Goal: Task Accomplishment & Management: Use online tool/utility

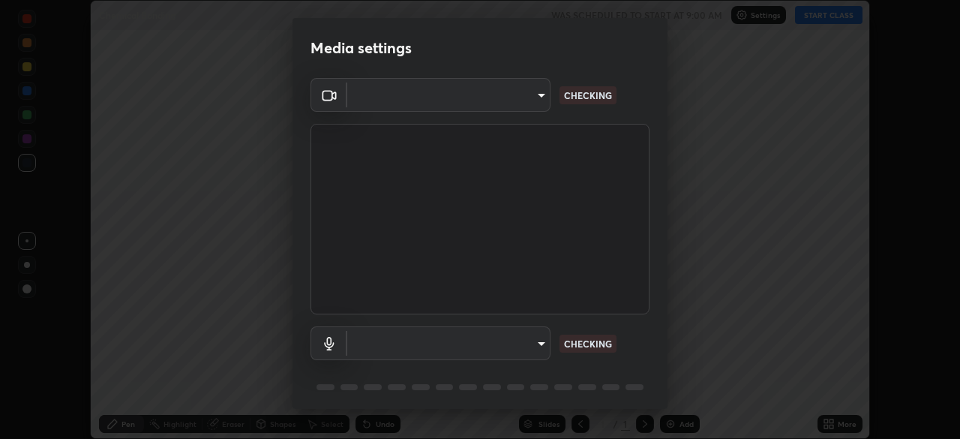
scroll to position [439, 959]
type input "b01729d45edbc9c0263969ae5aeda06708fa428b9a77102190d554404ede5bbd"
click at [538, 95] on body "Erase all Chemical Bonding WAS SCHEDULED TO START AT 9:00 AM Settings START CLA…" at bounding box center [480, 219] width 960 height 439
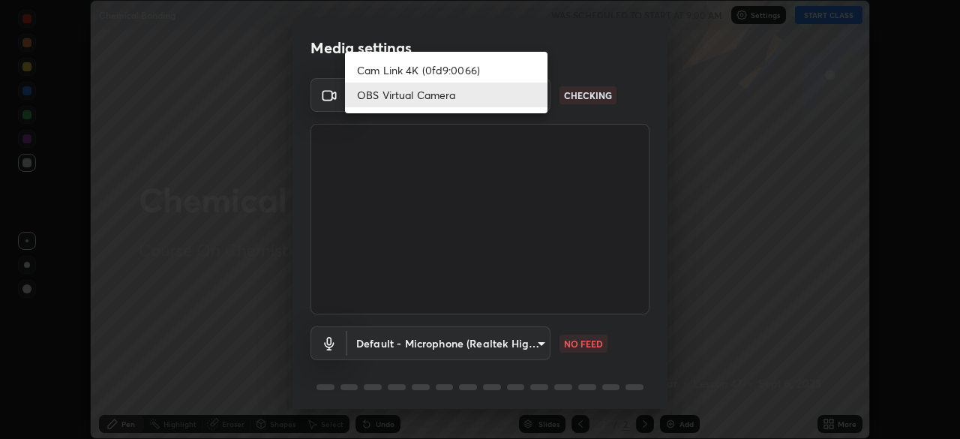
click at [637, 322] on div at bounding box center [480, 219] width 960 height 439
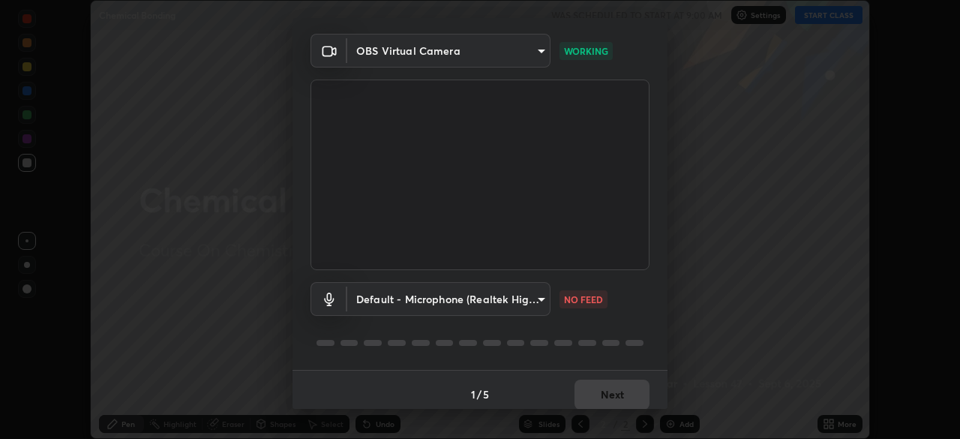
scroll to position [46, 0]
click at [538, 300] on body "Erase all Chemical Bonding WAS SCHEDULED TO START AT 9:00 AM Settings START CLA…" at bounding box center [480, 219] width 960 height 439
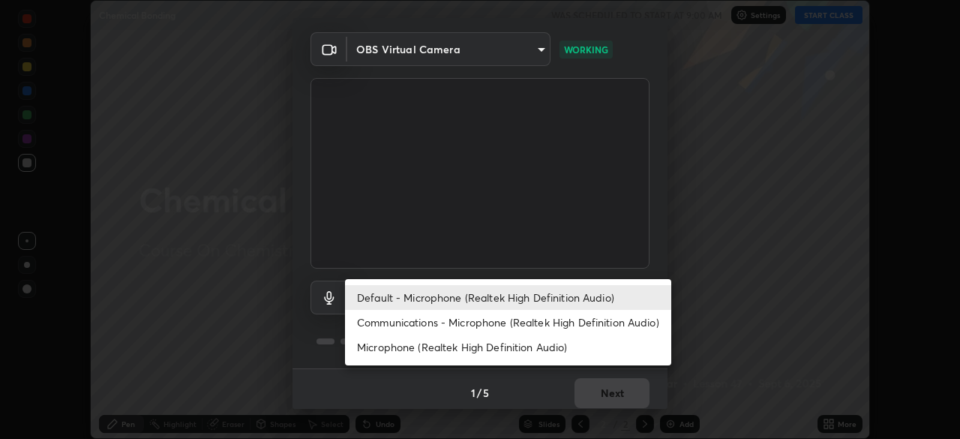
click at [485, 349] on li "Microphone (Realtek High Definition Audio)" at bounding box center [508, 346] width 326 height 25
type input "eeb2a0ab8e5d5c9260c3ff79cf7b3de7be4d70f0fa7c0bfb5c67ab3d8ebe7708"
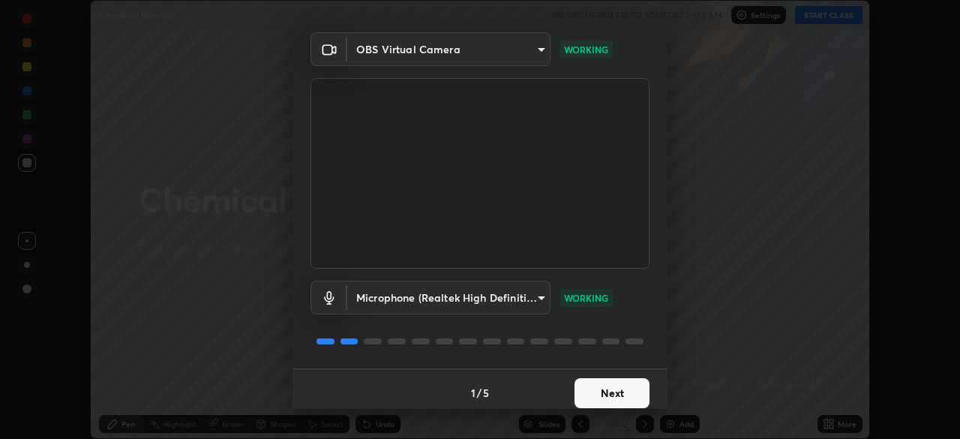
click at [600, 388] on button "Next" at bounding box center [611, 393] width 75 height 30
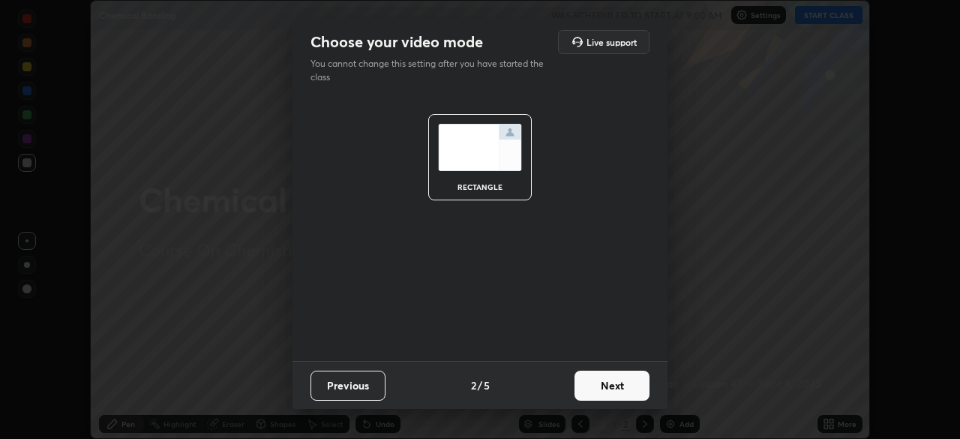
scroll to position [0, 0]
click at [604, 391] on button "Next" at bounding box center [611, 385] width 75 height 30
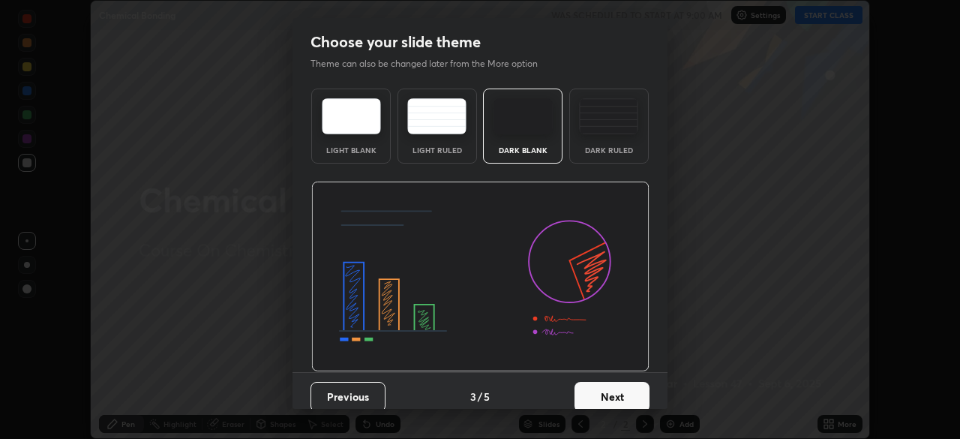
click at [610, 394] on button "Next" at bounding box center [611, 397] width 75 height 30
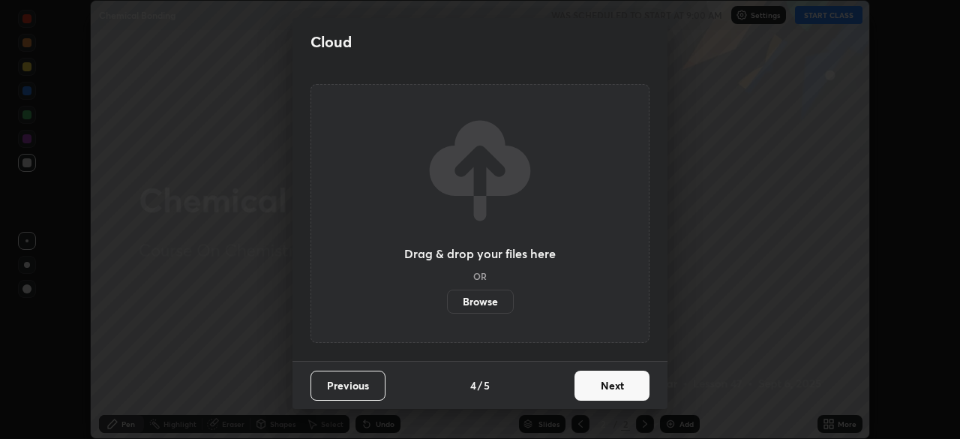
click at [612, 394] on button "Next" at bounding box center [611, 385] width 75 height 30
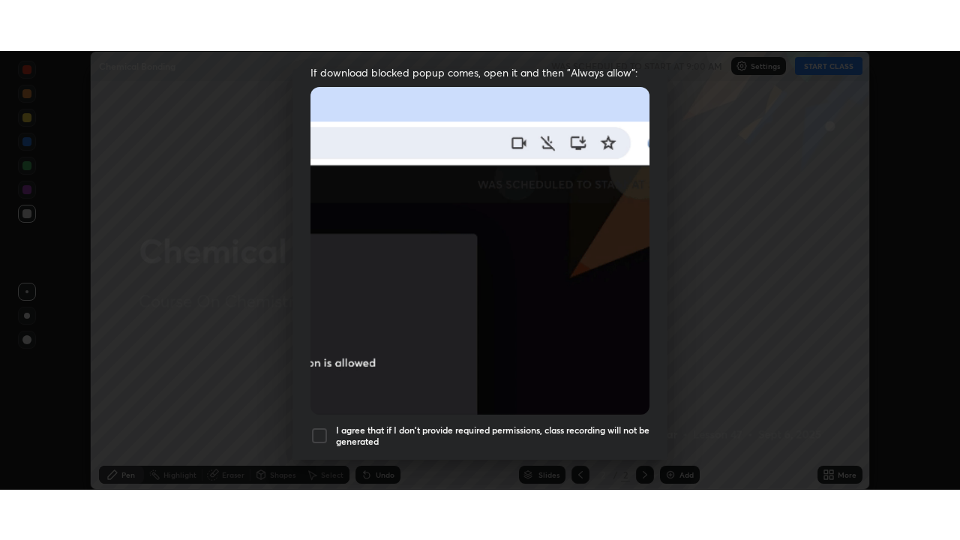
scroll to position [359, 0]
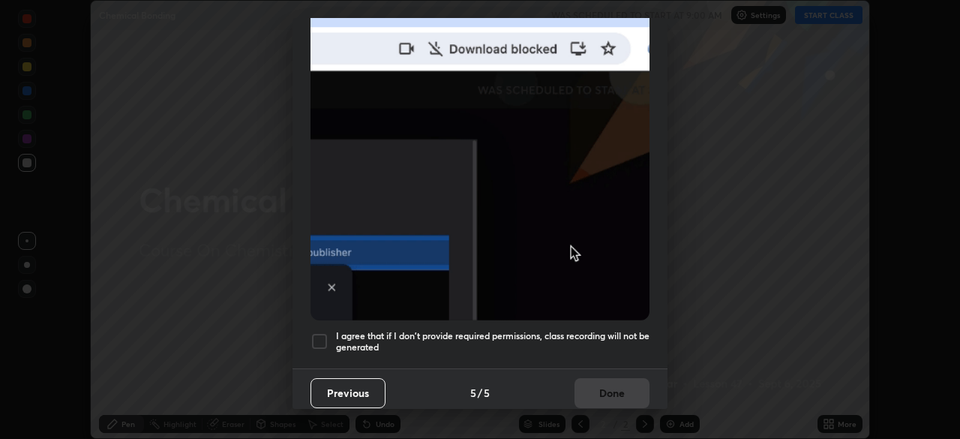
click at [321, 332] on div at bounding box center [319, 341] width 18 height 18
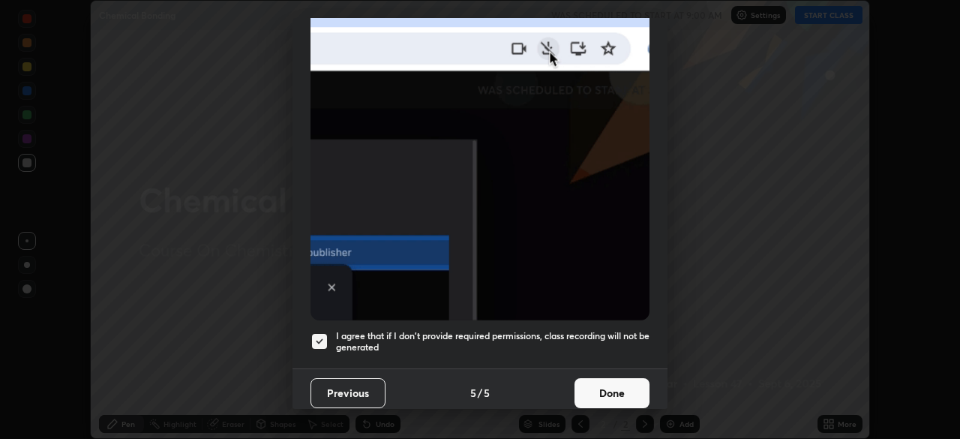
click at [605, 383] on button "Done" at bounding box center [611, 393] width 75 height 30
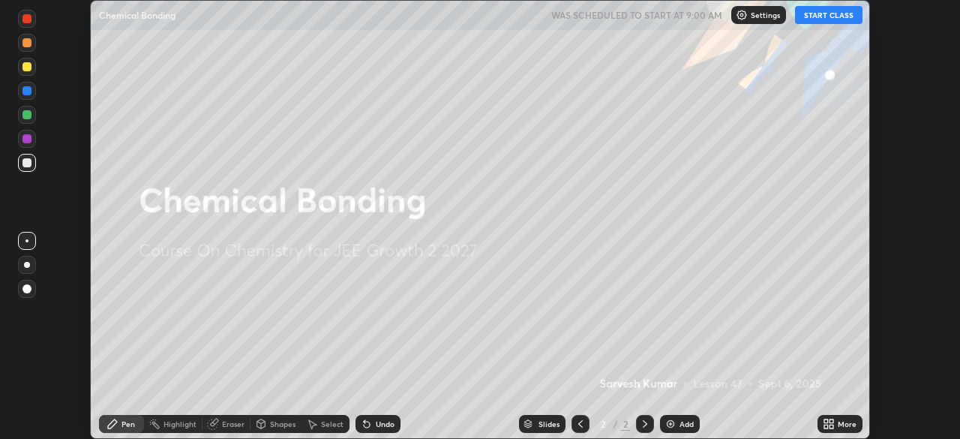
click at [827, 16] on button "START CLASS" at bounding box center [828, 15] width 67 height 18
click at [830, 417] on div "More" at bounding box center [839, 424] width 45 height 18
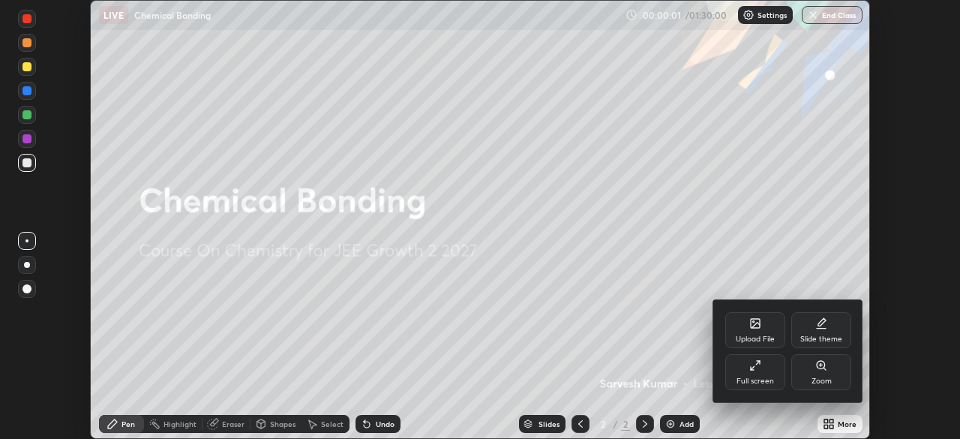
click at [744, 326] on div "Upload File" at bounding box center [755, 330] width 60 height 36
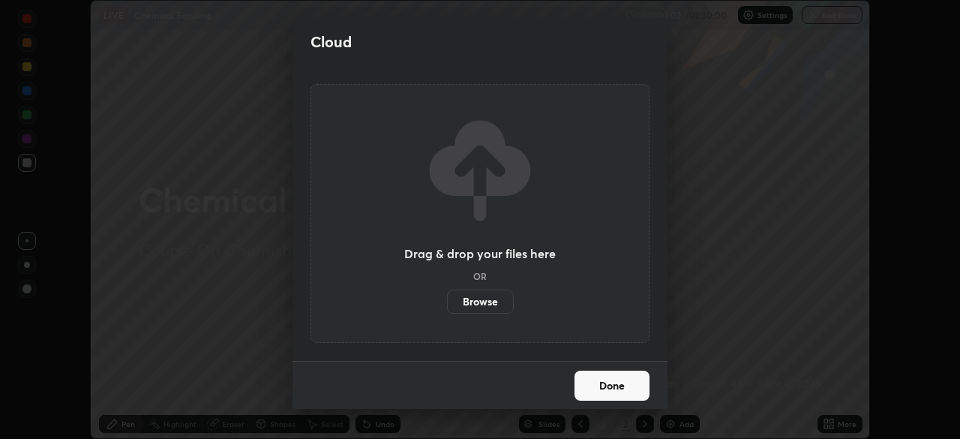
click at [476, 297] on label "Browse" at bounding box center [480, 301] width 67 height 24
click at [447, 297] on input "Browse" at bounding box center [447, 301] width 0 height 24
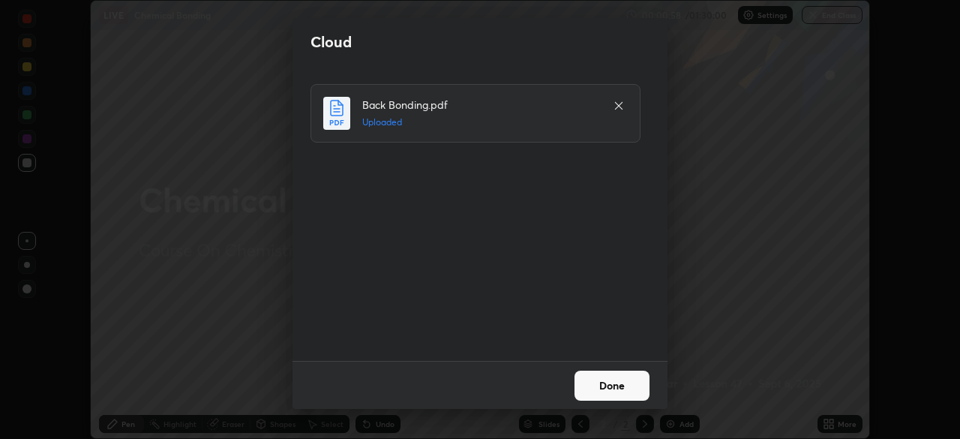
click at [613, 384] on button "Done" at bounding box center [611, 385] width 75 height 30
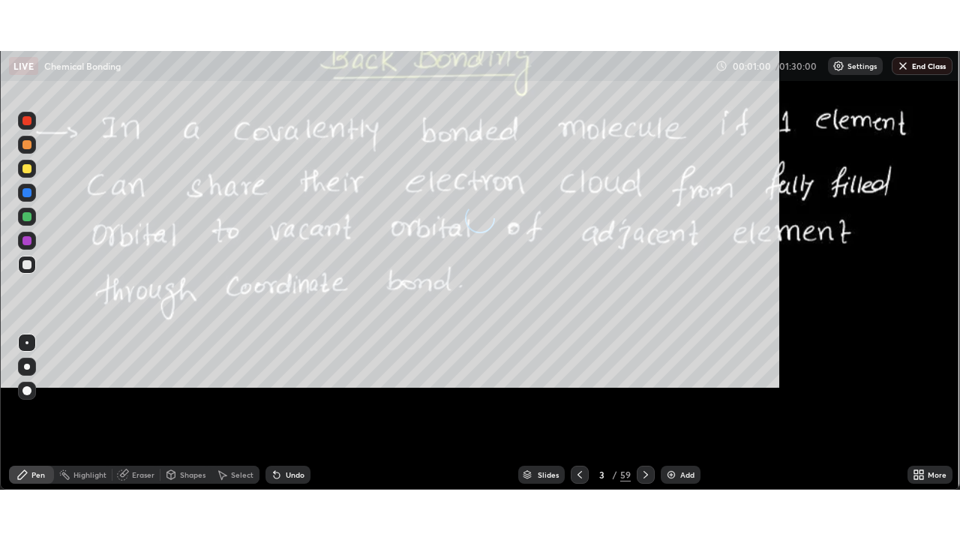
scroll to position [540, 960]
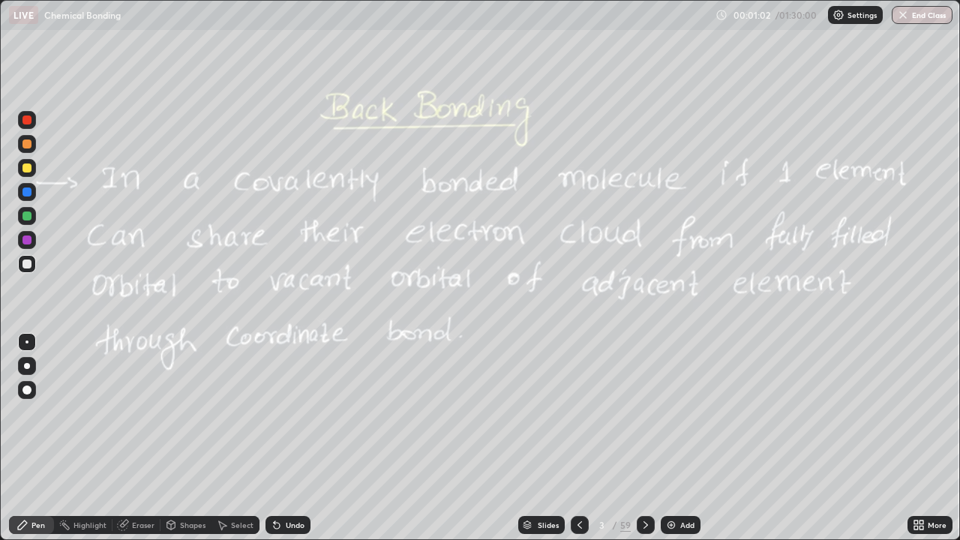
click at [526, 438] on div "Slides" at bounding box center [541, 525] width 46 height 18
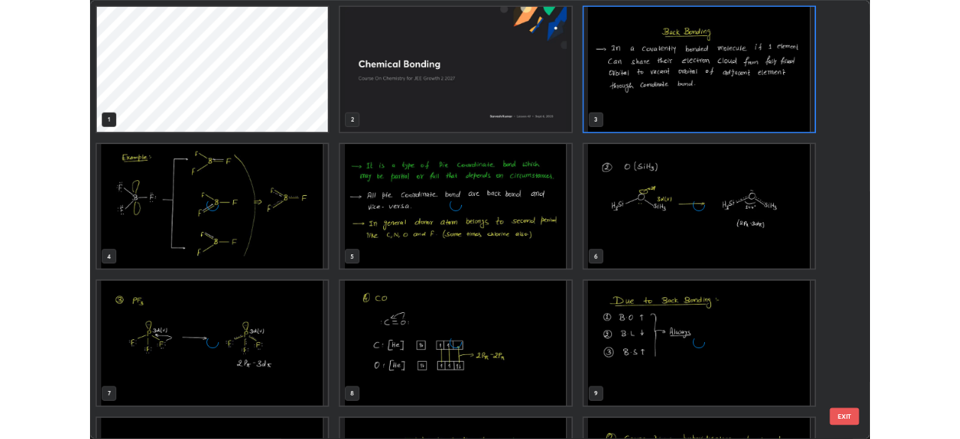
scroll to position [534, 951]
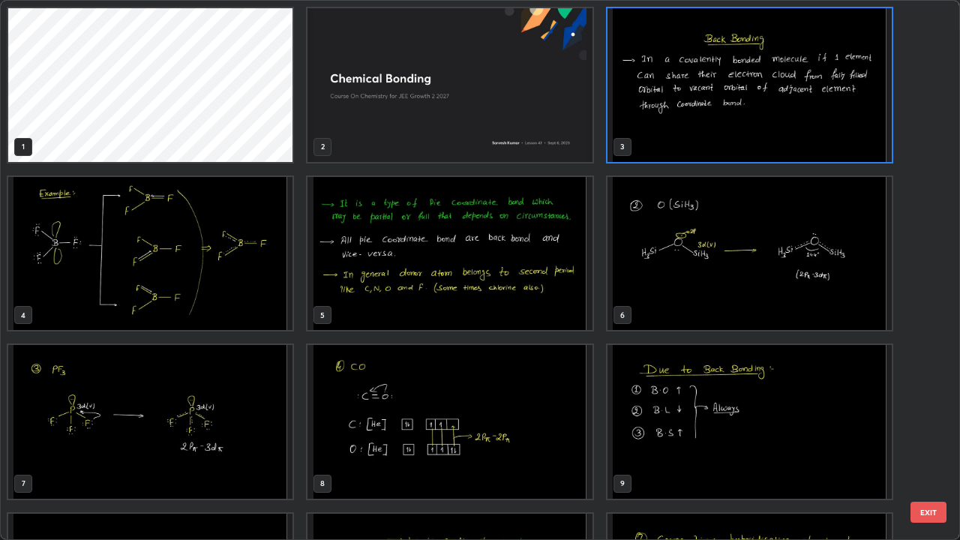
click at [490, 130] on img "grid" at bounding box center [449, 85] width 284 height 154
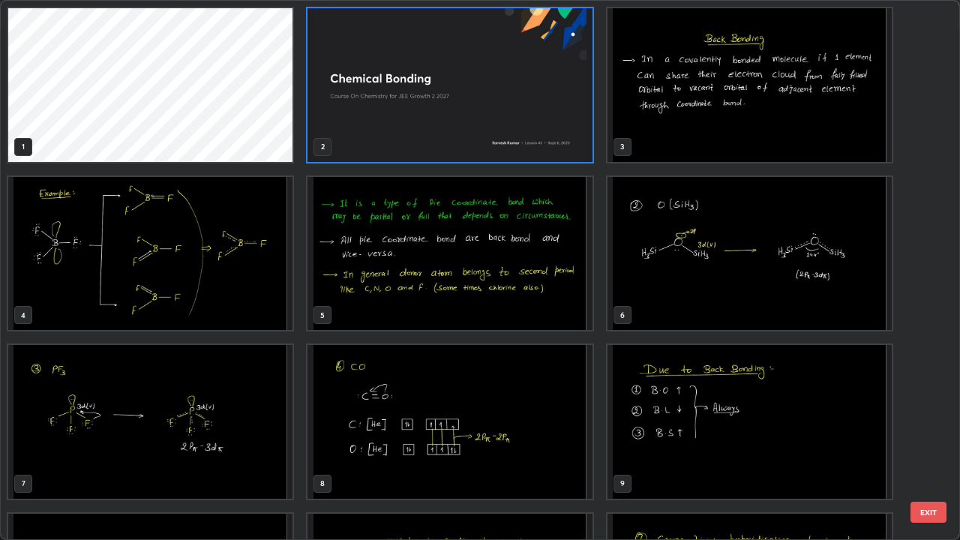
click at [484, 131] on img "grid" at bounding box center [449, 85] width 284 height 154
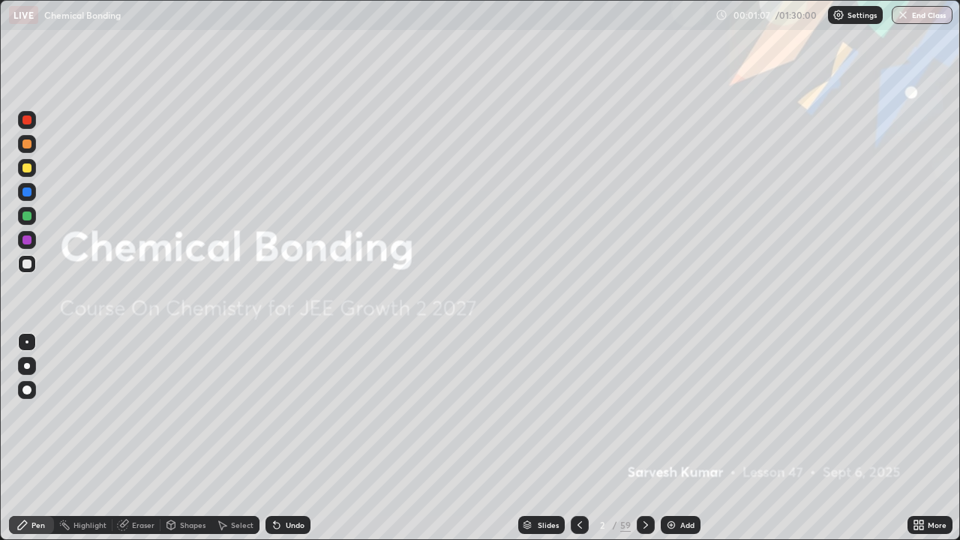
click at [919, 438] on icon at bounding box center [921, 522] width 4 height 4
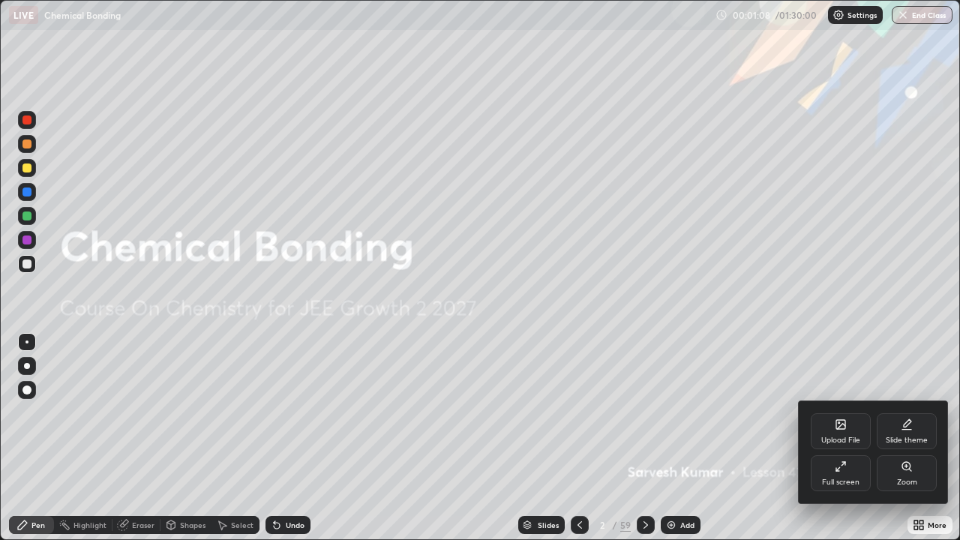
click at [822, 424] on div "Upload File" at bounding box center [840, 431] width 60 height 36
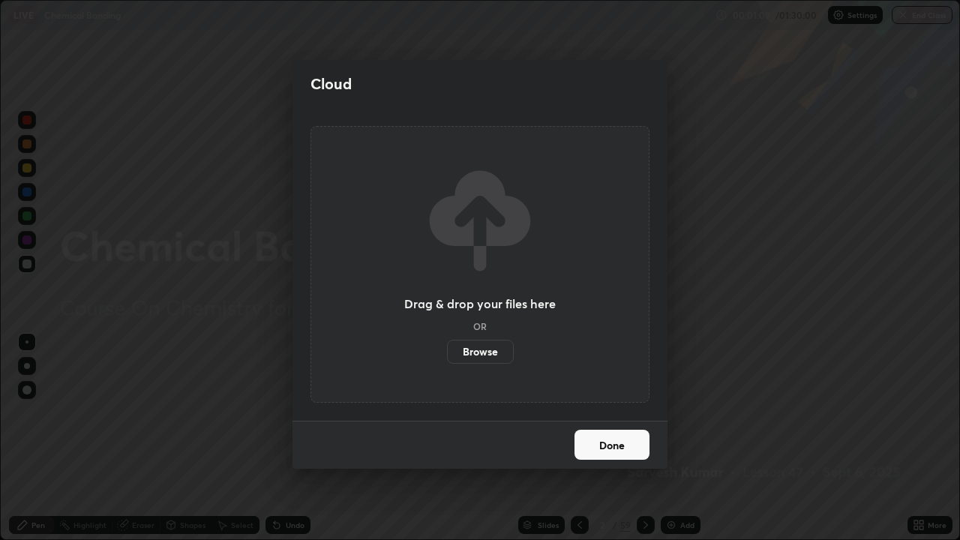
click at [475, 349] on label "Browse" at bounding box center [480, 352] width 67 height 24
click at [447, 349] on input "Browse" at bounding box center [447, 352] width 0 height 24
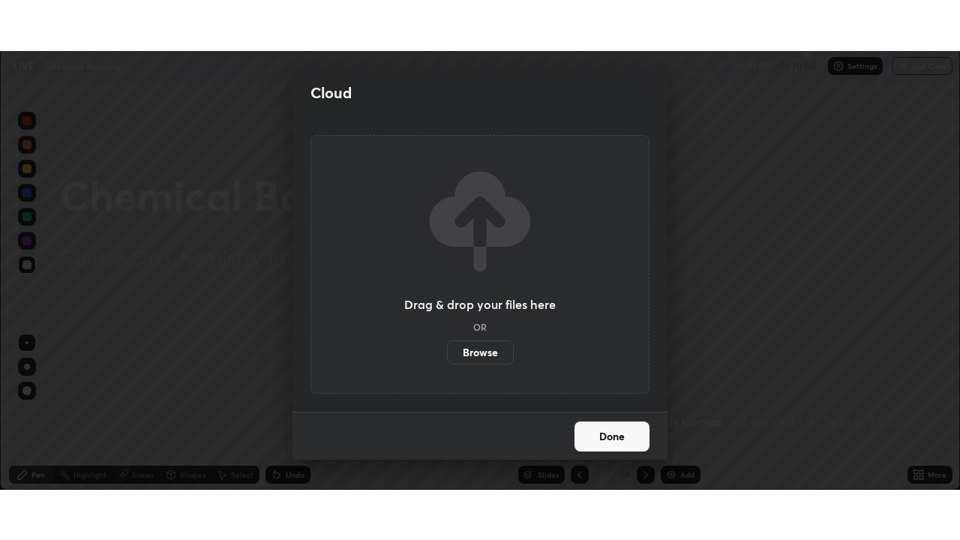
scroll to position [74536, 74015]
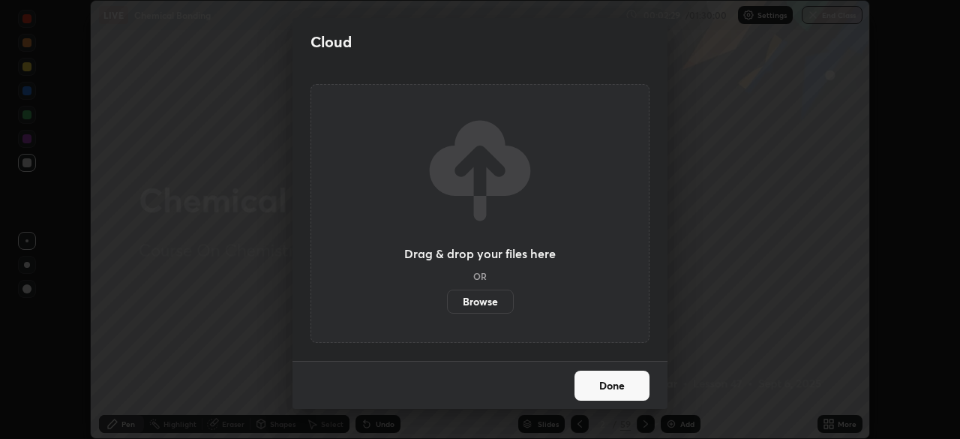
click at [594, 382] on button "Done" at bounding box center [611, 385] width 75 height 30
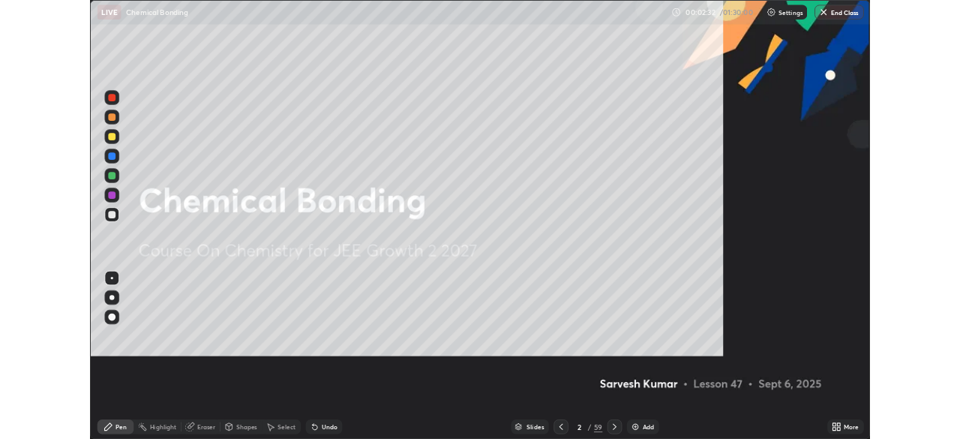
scroll to position [540, 960]
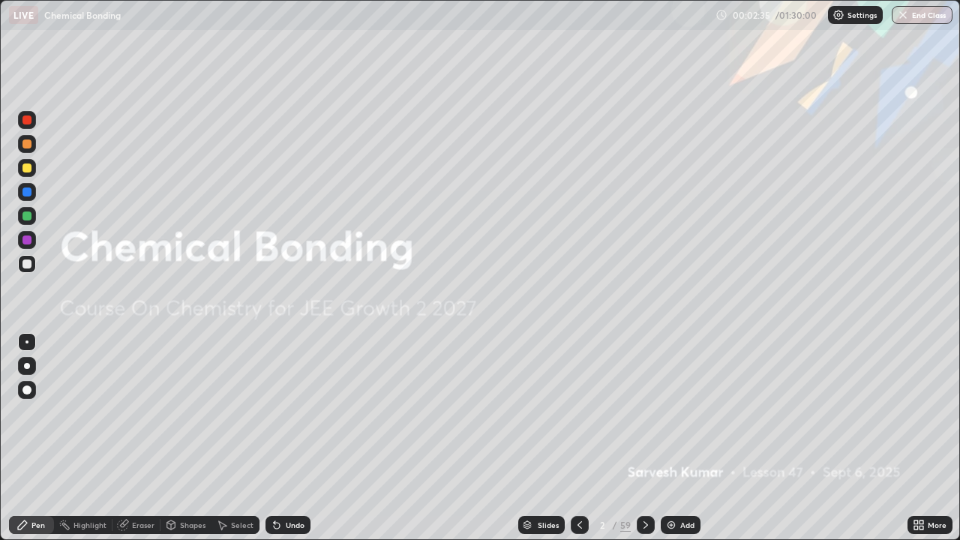
click at [922, 438] on icon at bounding box center [921, 522] width 4 height 4
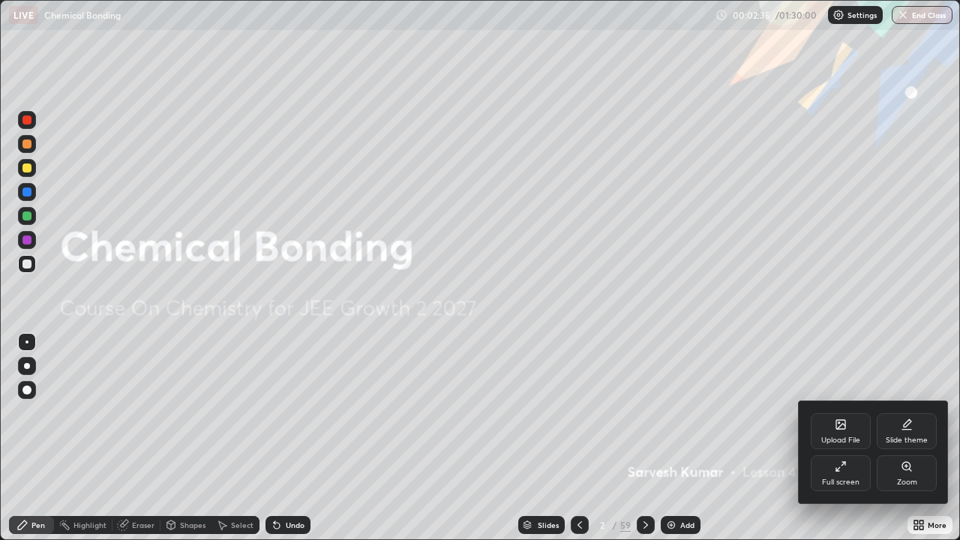
click at [828, 438] on div "Full screen" at bounding box center [840, 473] width 60 height 36
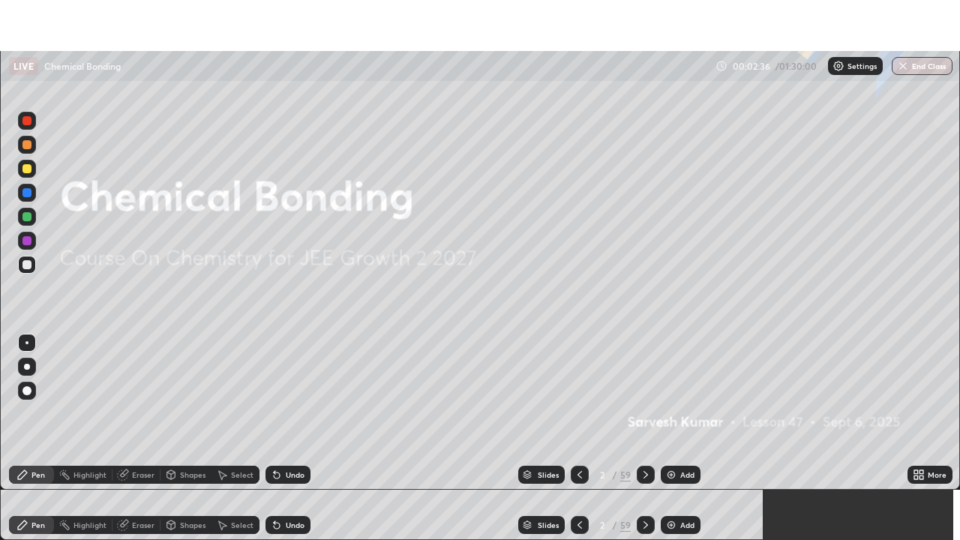
scroll to position [74536, 74015]
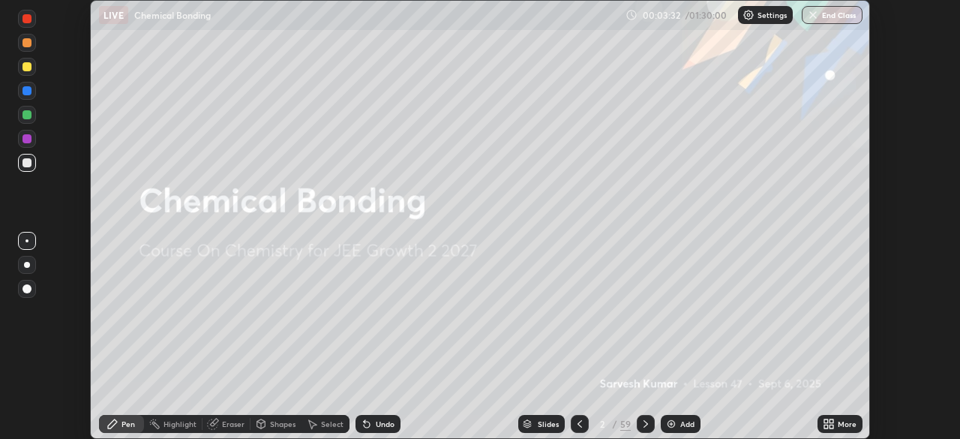
click at [833, 424] on icon at bounding box center [828, 424] width 12 height 12
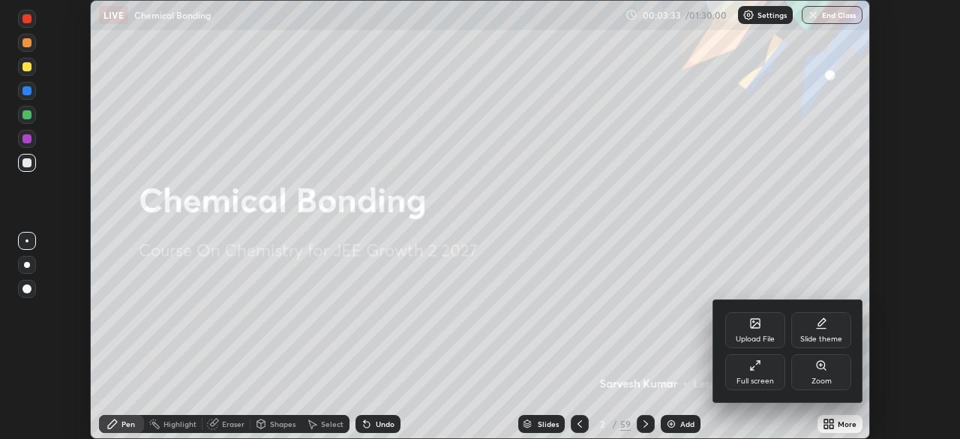
click at [752, 330] on div "Upload File" at bounding box center [755, 330] width 60 height 36
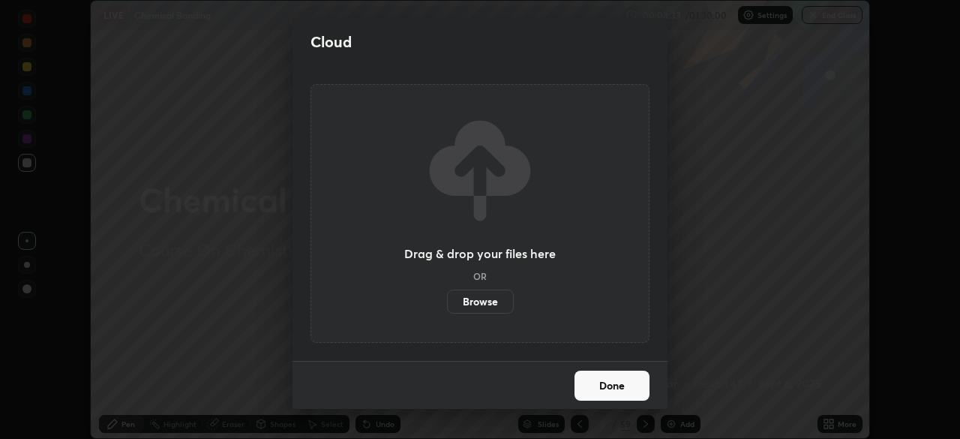
click at [490, 306] on label "Browse" at bounding box center [480, 301] width 67 height 24
click at [447, 306] on input "Browse" at bounding box center [447, 301] width 0 height 24
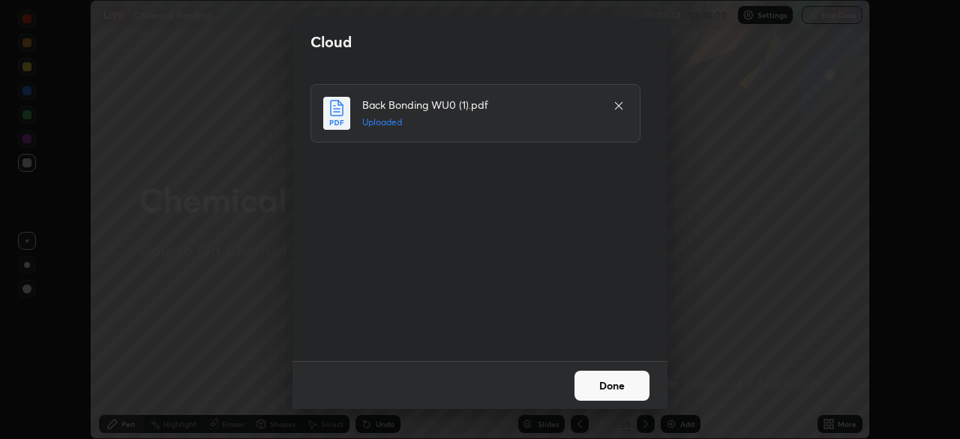
click at [602, 382] on button "Done" at bounding box center [611, 385] width 75 height 30
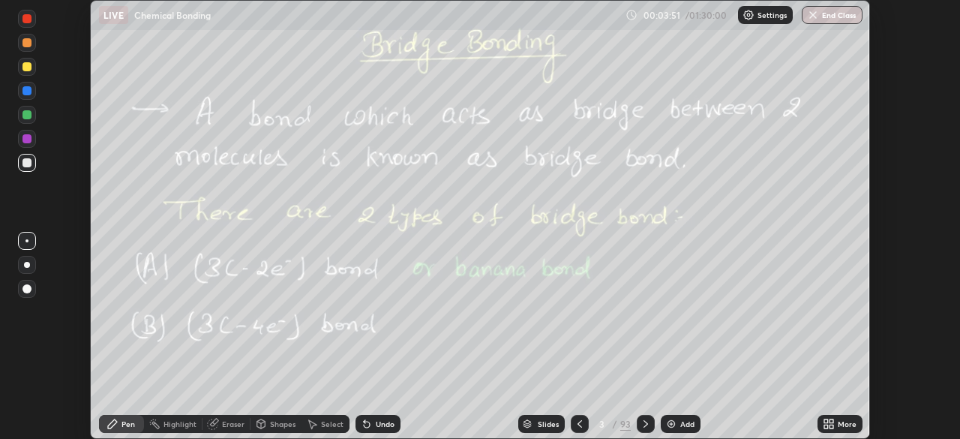
click at [837, 425] on div "More" at bounding box center [839, 424] width 45 height 18
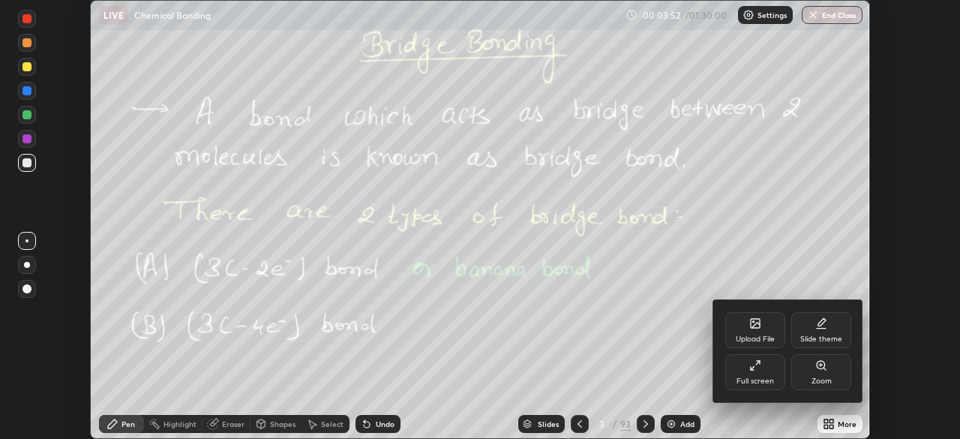
click at [756, 373] on div "Full screen" at bounding box center [755, 372] width 60 height 36
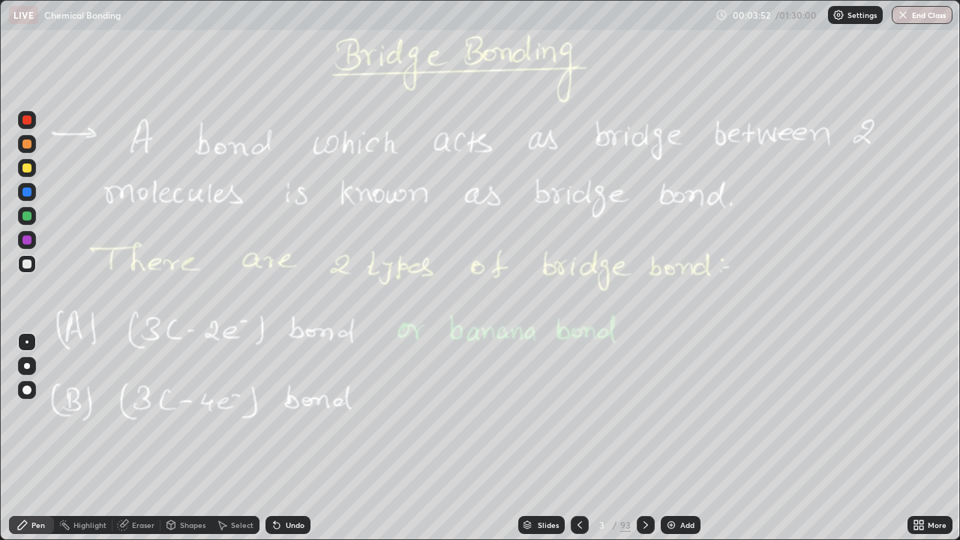
scroll to position [540, 960]
click at [646, 438] on icon at bounding box center [646, 525] width 12 height 12
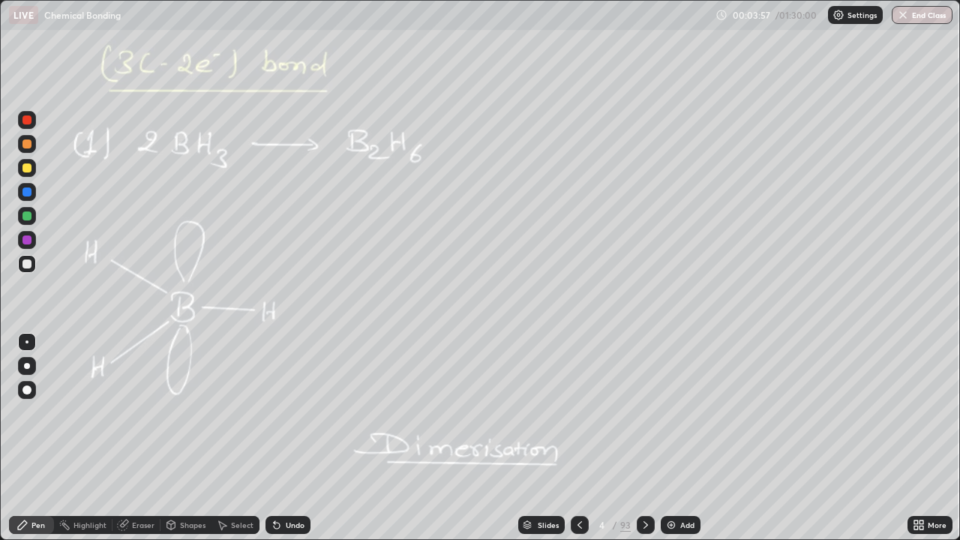
click at [535, 438] on div "Slides" at bounding box center [541, 525] width 46 height 18
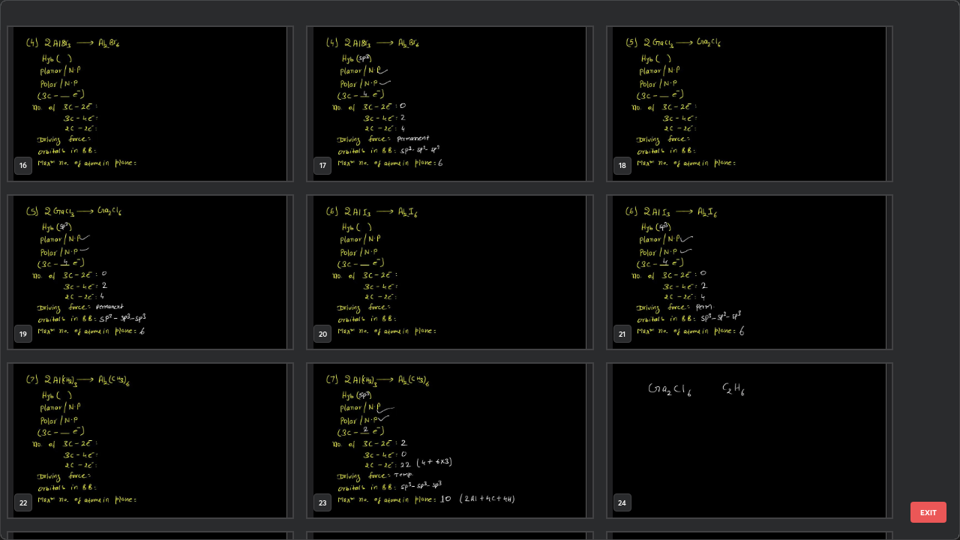
scroll to position [867, 0]
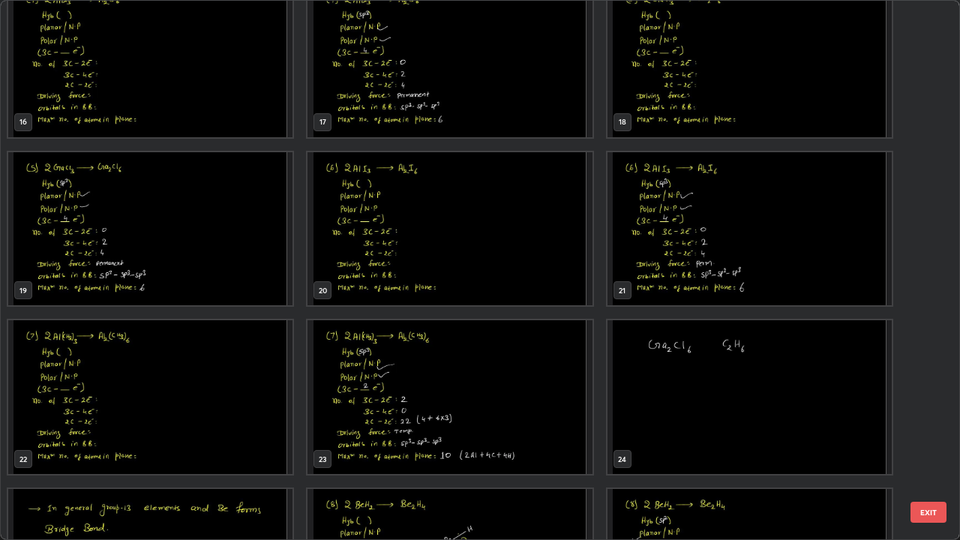
click at [454, 407] on img "grid" at bounding box center [449, 397] width 284 height 154
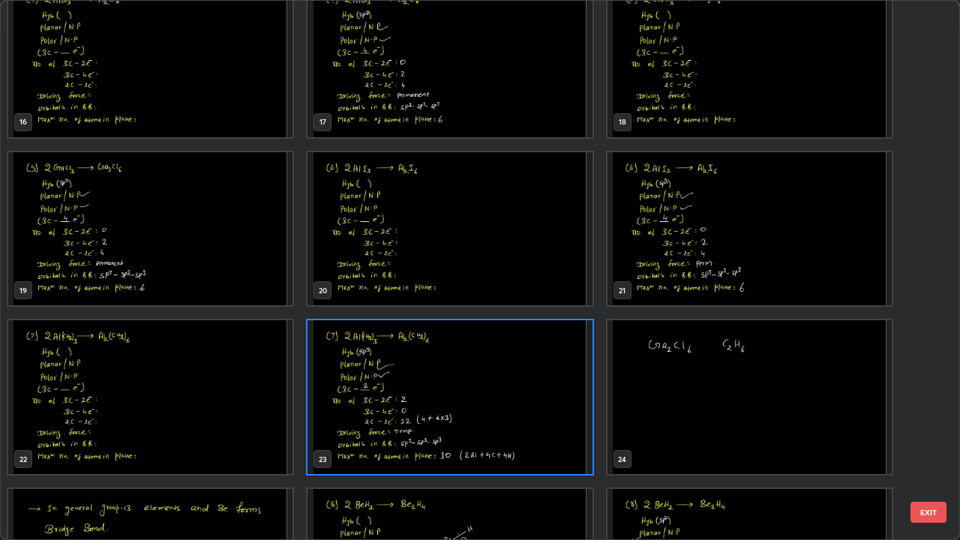
click at [454, 404] on img "grid" at bounding box center [449, 397] width 284 height 154
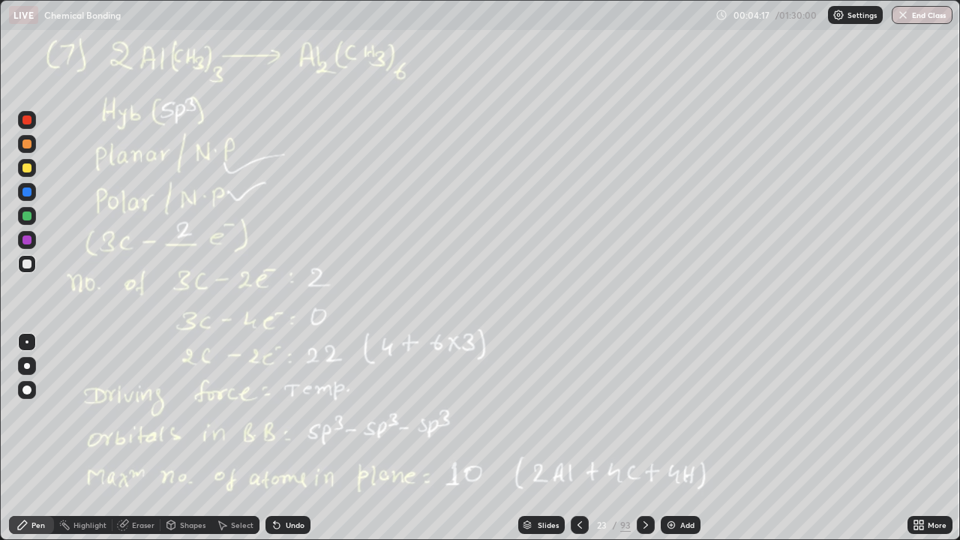
click at [539, 438] on div "Slides" at bounding box center [541, 525] width 46 height 18
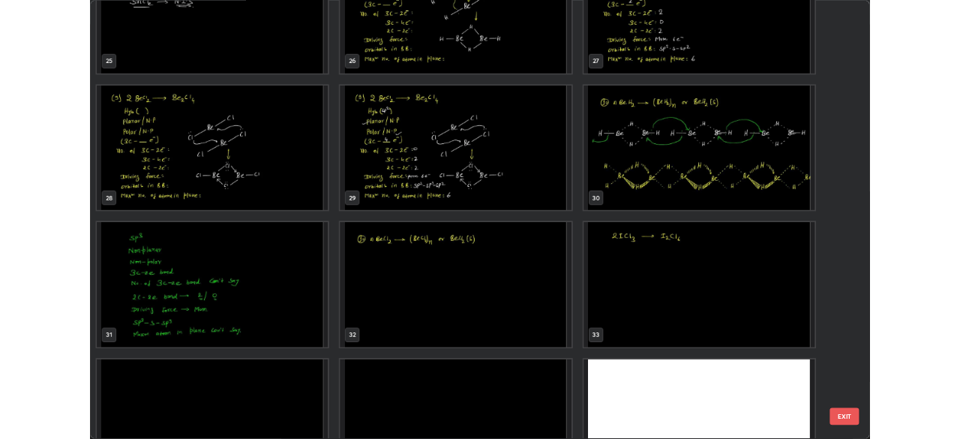
scroll to position [1418, 0]
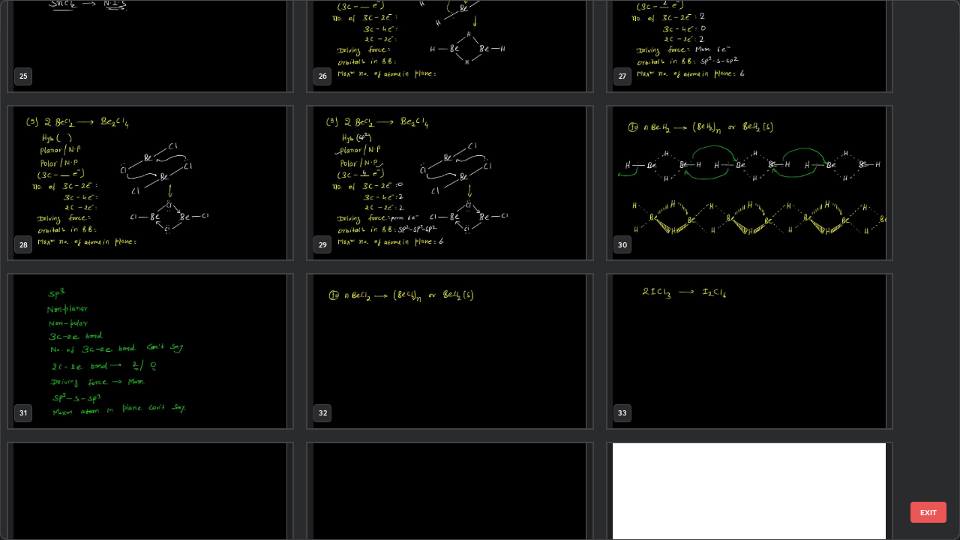
click at [669, 361] on img "grid" at bounding box center [749, 351] width 284 height 154
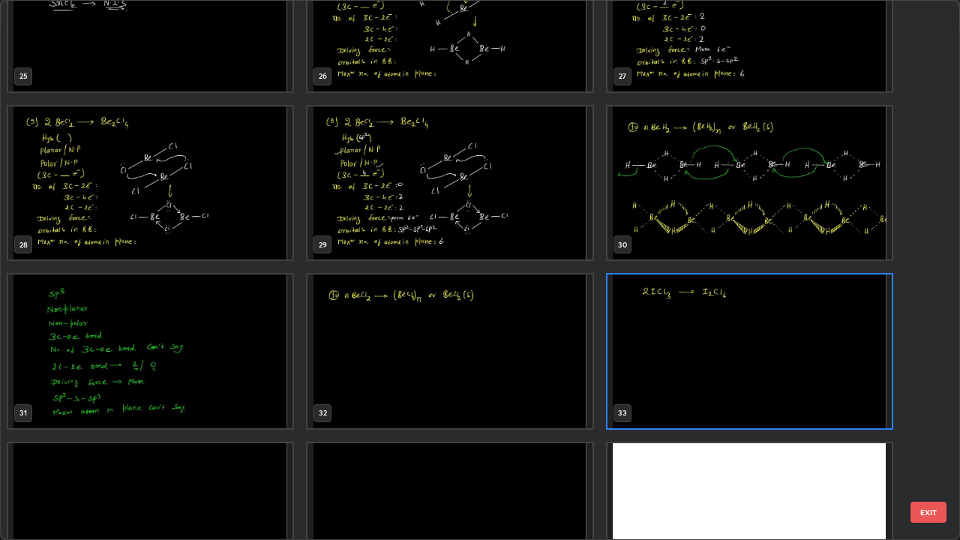
click at [669, 353] on img "grid" at bounding box center [749, 351] width 284 height 154
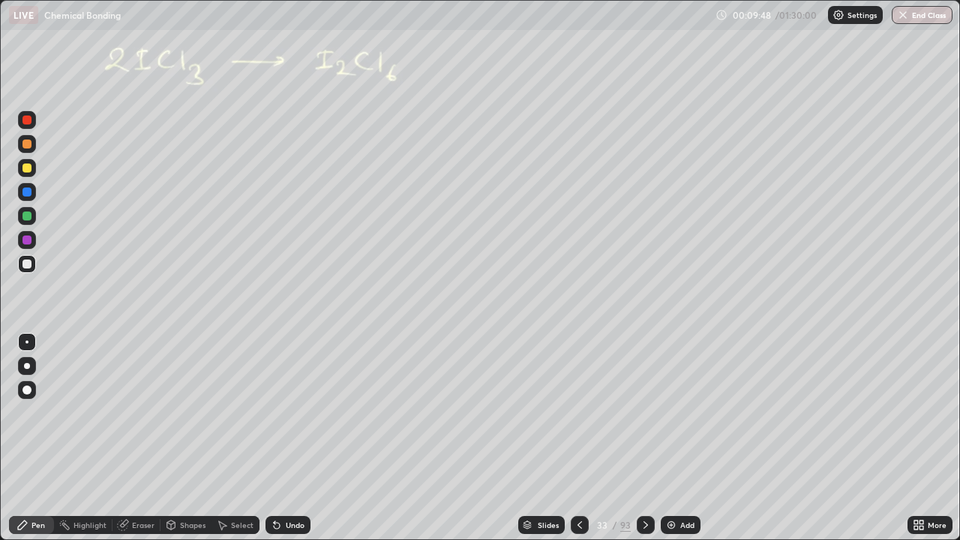
click at [29, 265] on div at bounding box center [26, 263] width 9 height 9
click at [30, 169] on div at bounding box center [26, 167] width 9 height 9
click at [274, 438] on icon at bounding box center [277, 526] width 6 height 6
click at [278, 438] on icon at bounding box center [277, 525] width 12 height 12
click at [31, 215] on div at bounding box center [27, 216] width 18 height 18
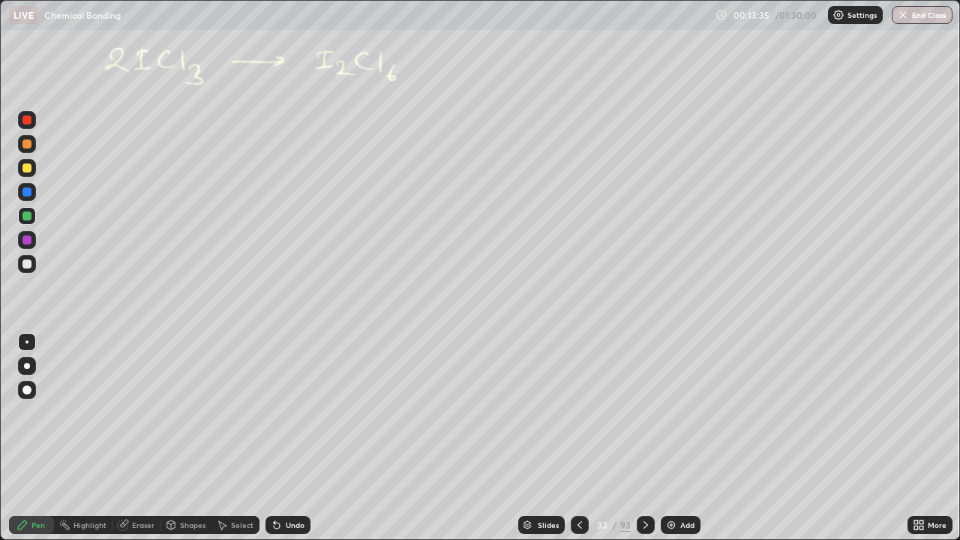
click at [580, 438] on icon at bounding box center [580, 525] width 12 height 12
click at [577, 438] on icon at bounding box center [580, 525] width 12 height 12
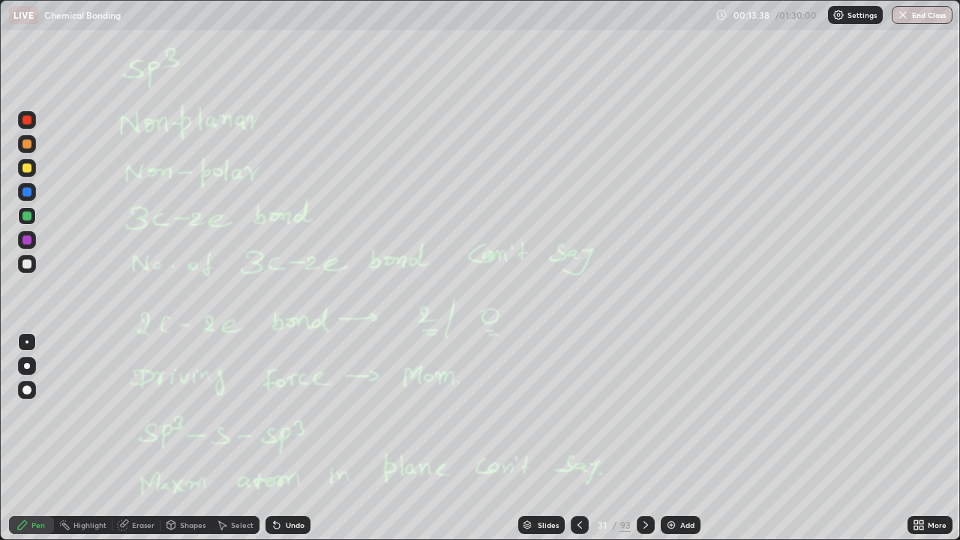
click at [571, 438] on div at bounding box center [580, 525] width 18 height 18
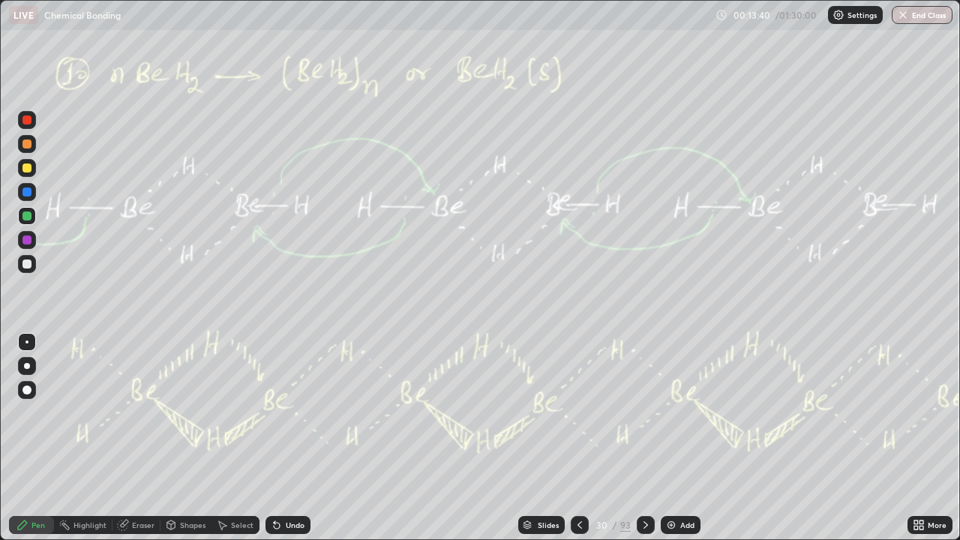
click at [643, 438] on div at bounding box center [646, 525] width 18 height 18
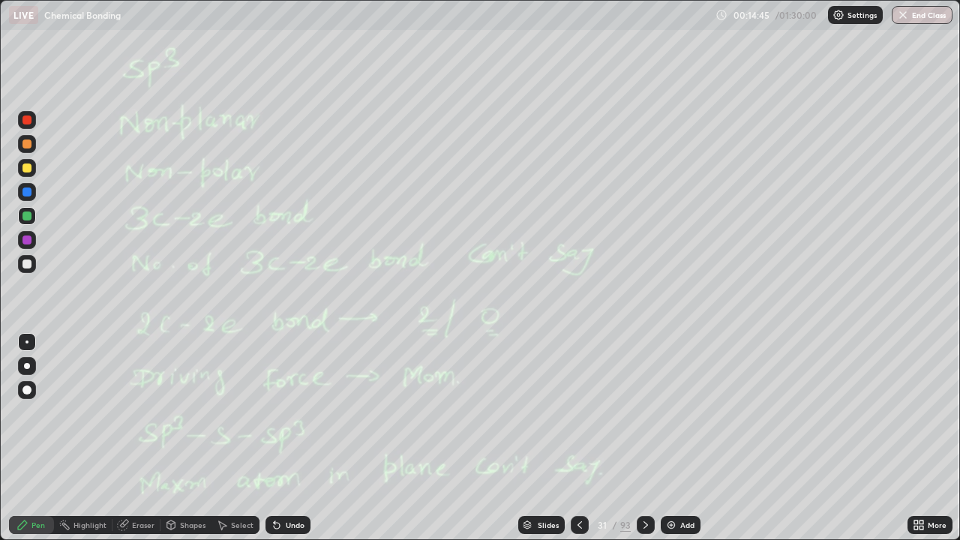
click at [638, 438] on div at bounding box center [646, 525] width 18 height 30
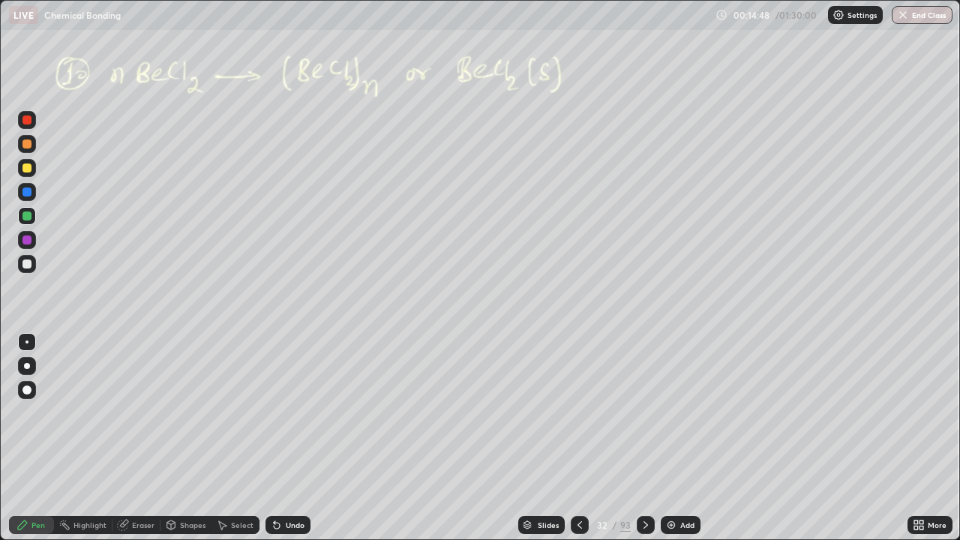
click at [643, 438] on icon at bounding box center [646, 525] width 12 height 12
click at [919, 438] on icon at bounding box center [921, 522] width 4 height 4
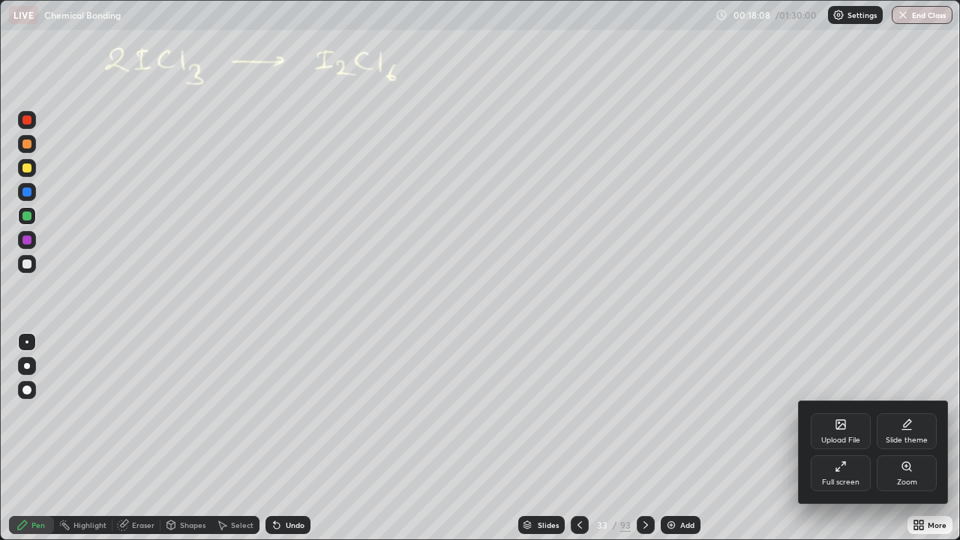
click at [832, 438] on div "Full screen" at bounding box center [840, 473] width 60 height 36
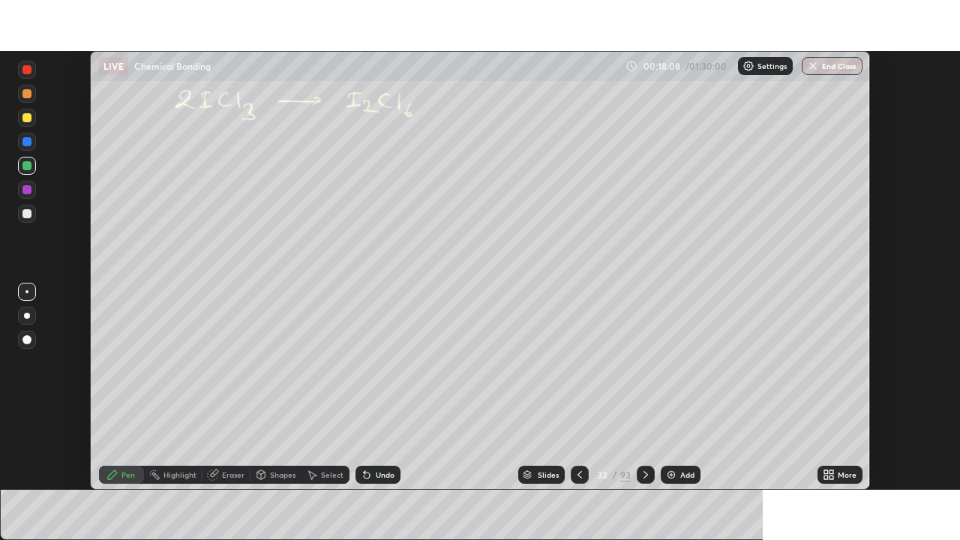
scroll to position [74536, 74015]
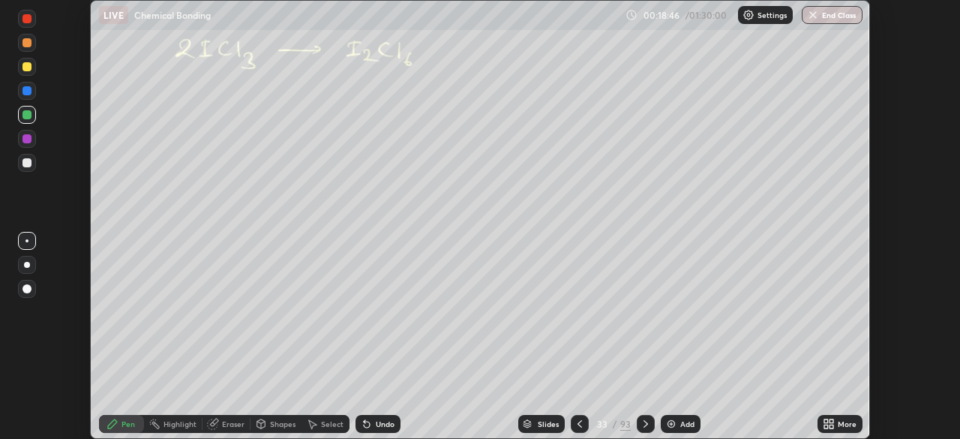
click at [834, 425] on icon at bounding box center [828, 424] width 12 height 12
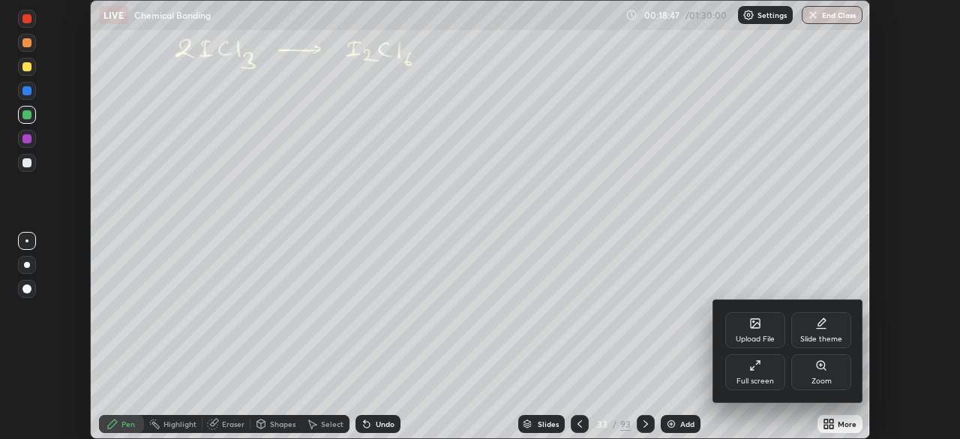
click at [746, 325] on div "Upload File" at bounding box center [755, 330] width 60 height 36
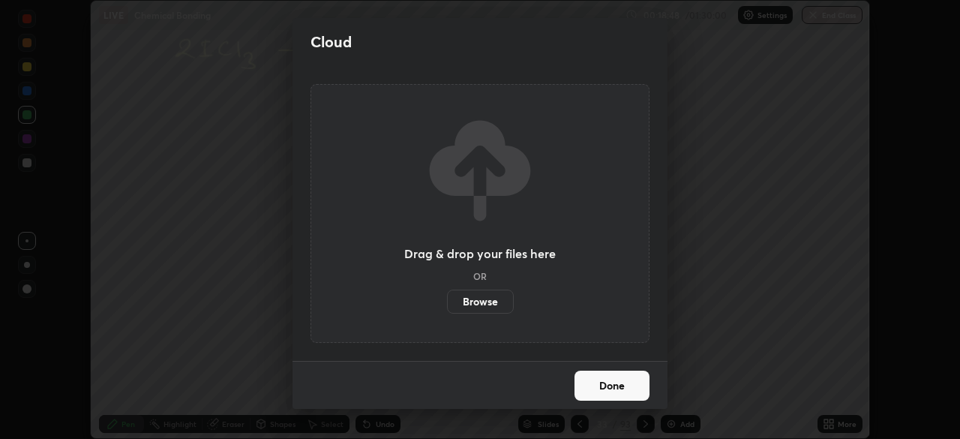
click at [490, 298] on label "Browse" at bounding box center [480, 301] width 67 height 24
click at [447, 298] on input "Browse" at bounding box center [447, 301] width 0 height 24
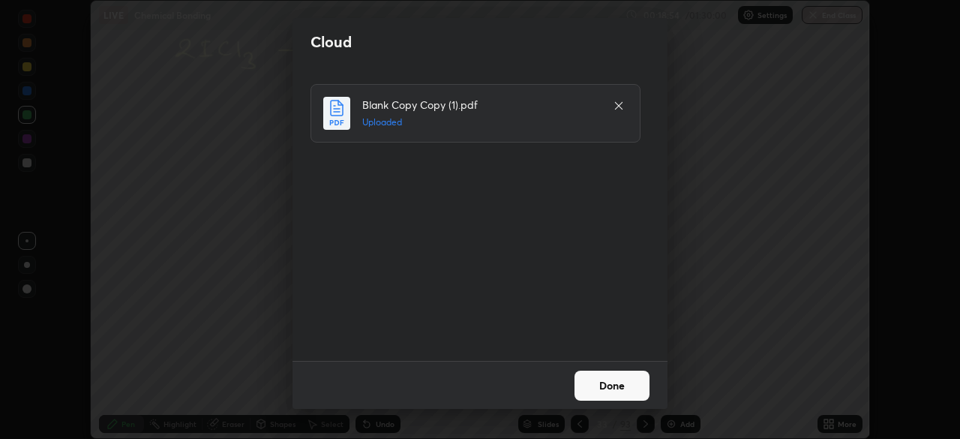
click at [622, 381] on button "Done" at bounding box center [611, 385] width 75 height 30
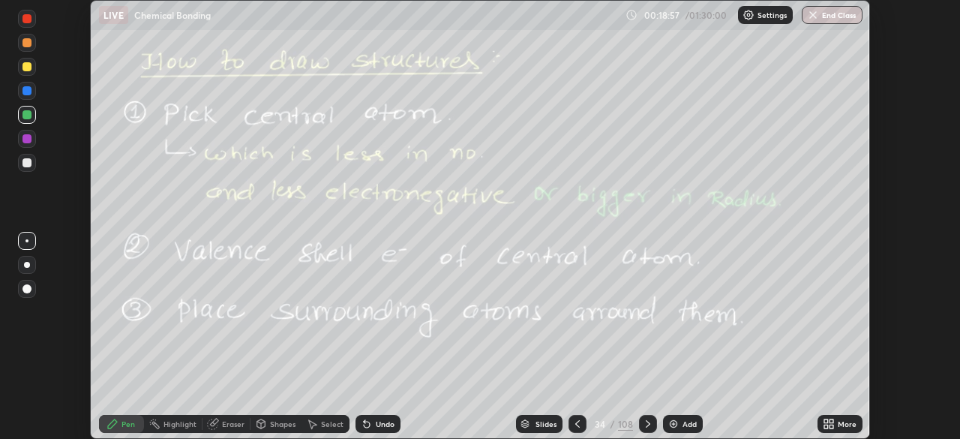
click at [833, 418] on icon at bounding box center [828, 424] width 12 height 12
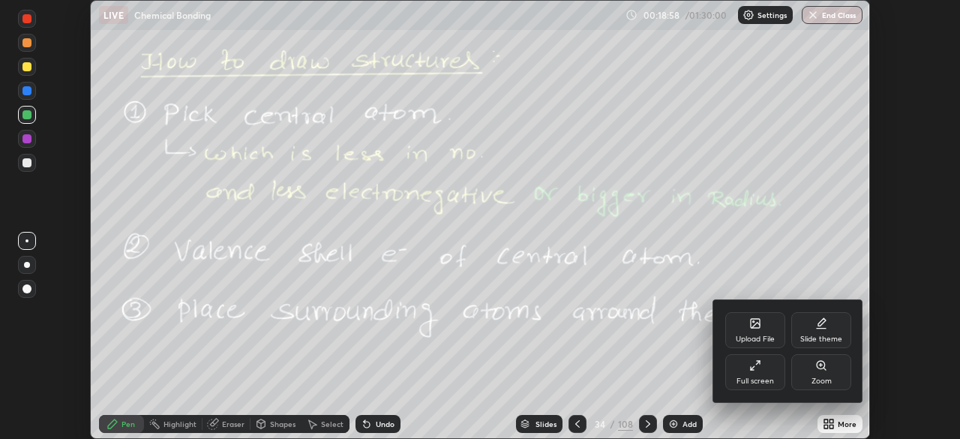
click at [753, 367] on icon at bounding box center [755, 365] width 12 height 12
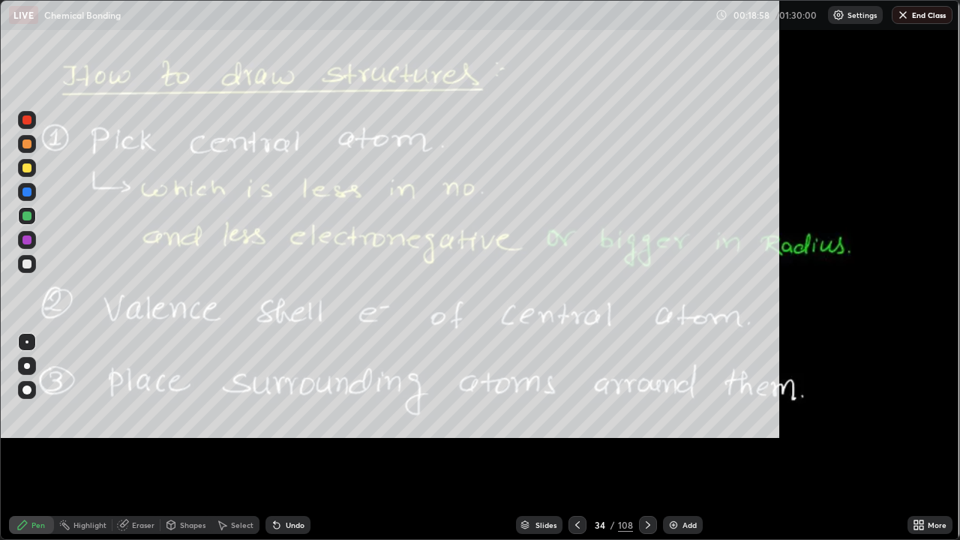
scroll to position [540, 960]
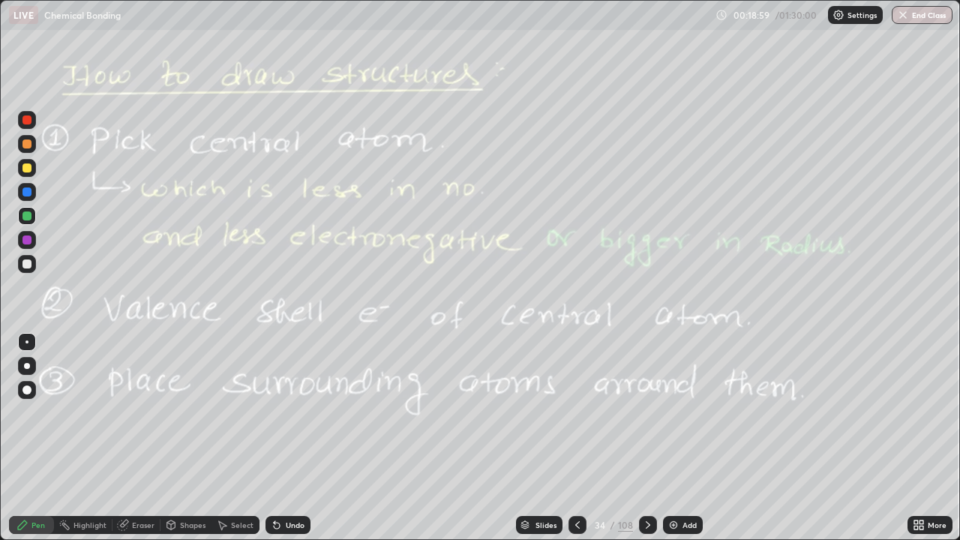
click at [655, 438] on div at bounding box center [648, 525] width 18 height 30
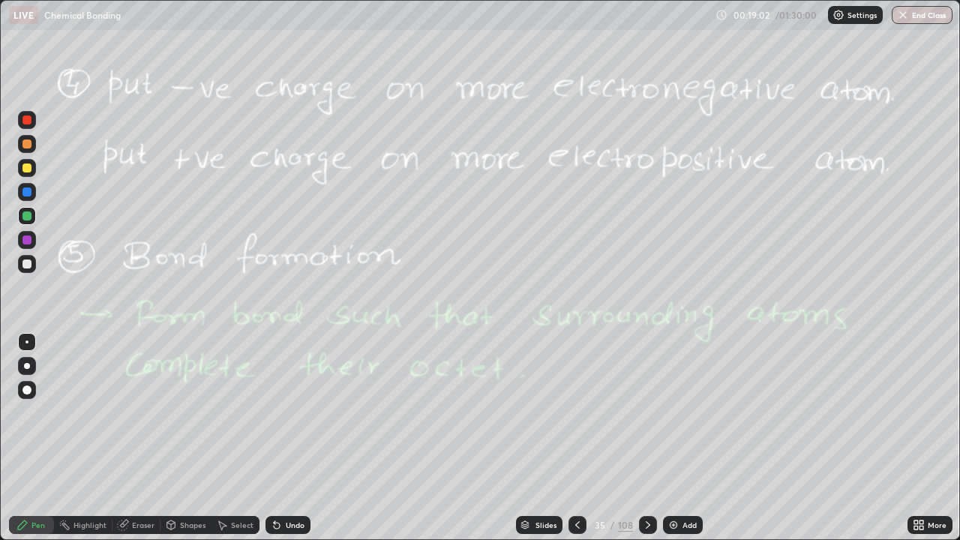
click at [648, 438] on icon at bounding box center [648, 525] width 12 height 12
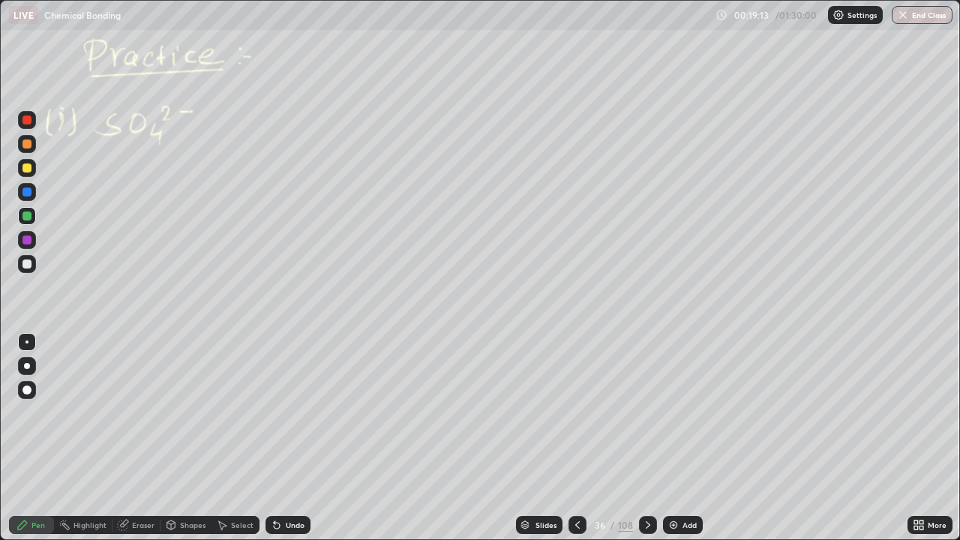
click at [651, 438] on icon at bounding box center [648, 525] width 12 height 12
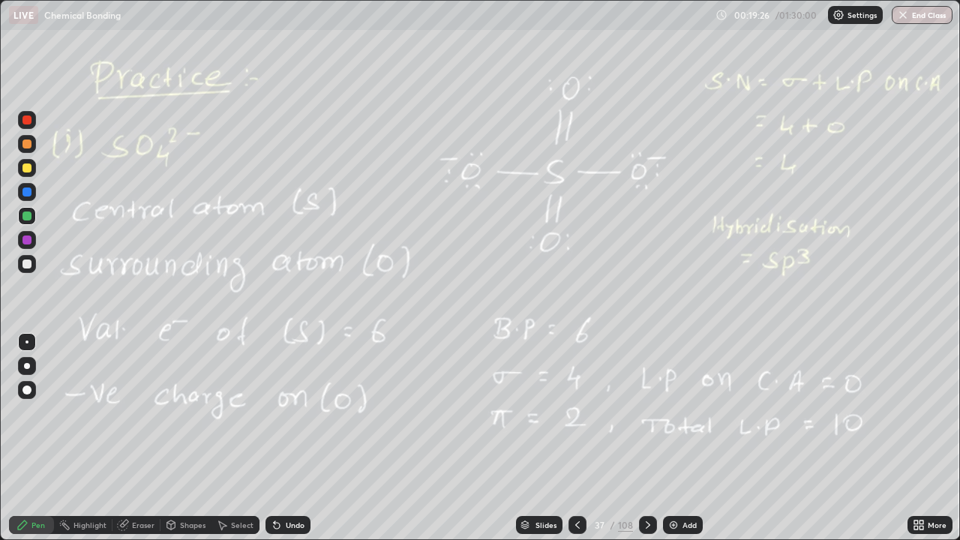
click at [575, 438] on icon at bounding box center [577, 525] width 12 height 12
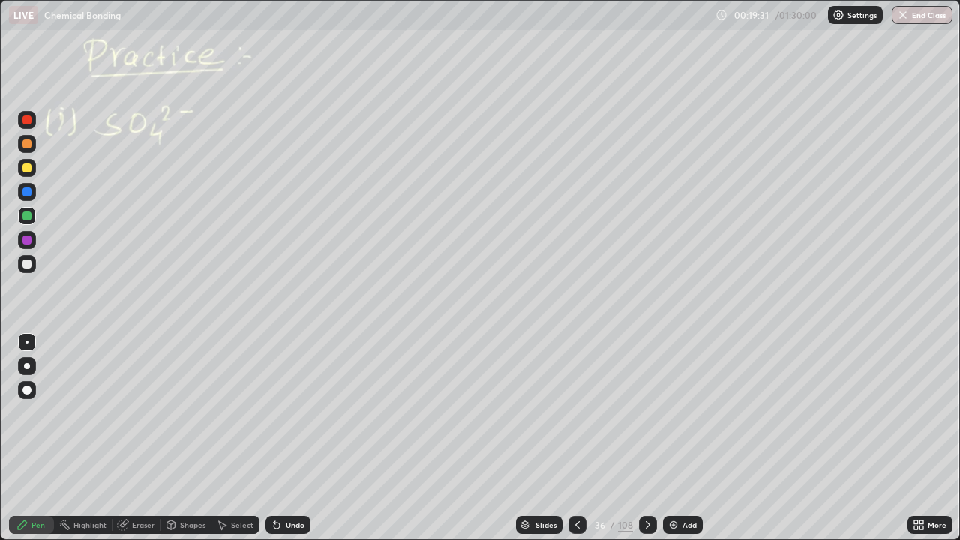
click at [574, 438] on div at bounding box center [577, 525] width 18 height 18
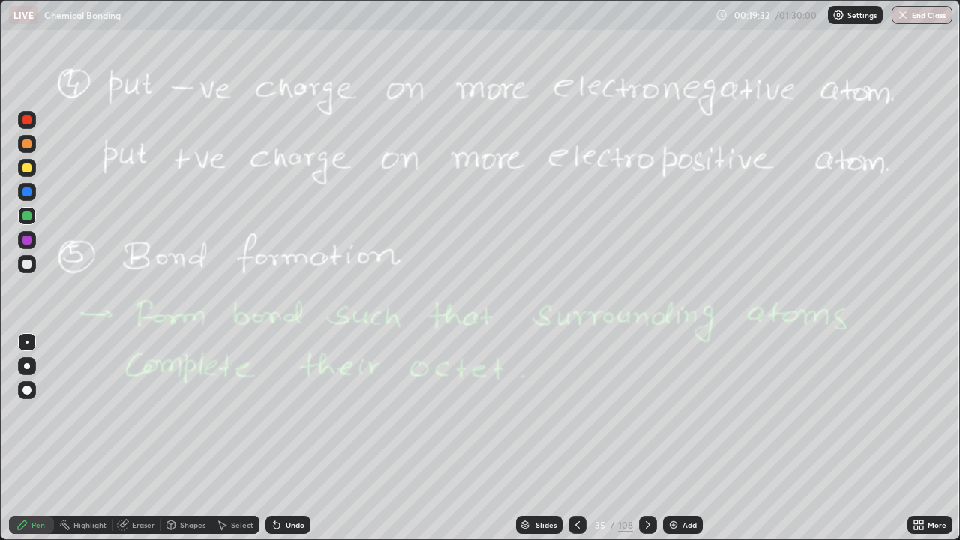
click at [655, 438] on div "Slides 35 / 108 Add" at bounding box center [608, 525] width 597 height 30
click at [657, 438] on div "Slides 35 / 108 Add" at bounding box center [608, 525] width 597 height 30
click at [649, 438] on icon at bounding box center [648, 525] width 12 height 12
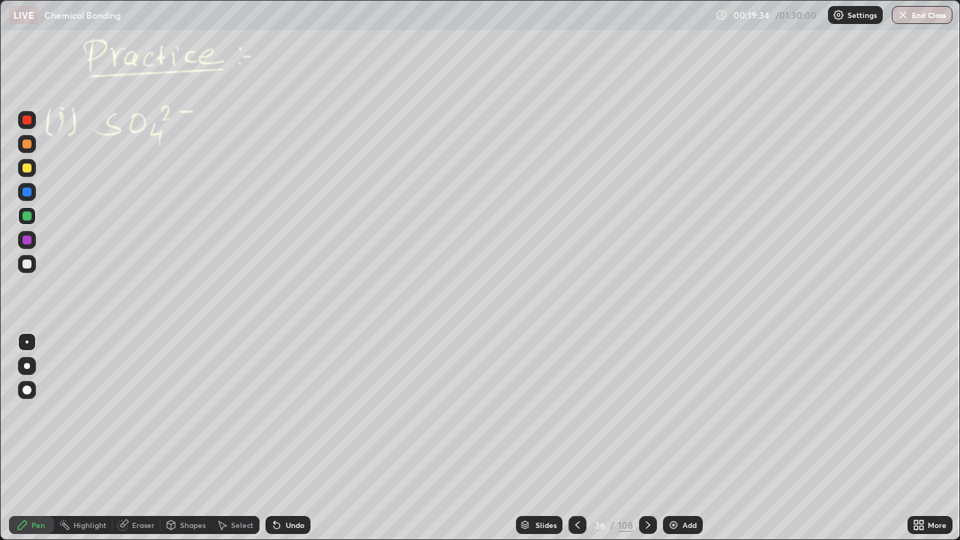
click at [649, 438] on icon at bounding box center [648, 525] width 12 height 12
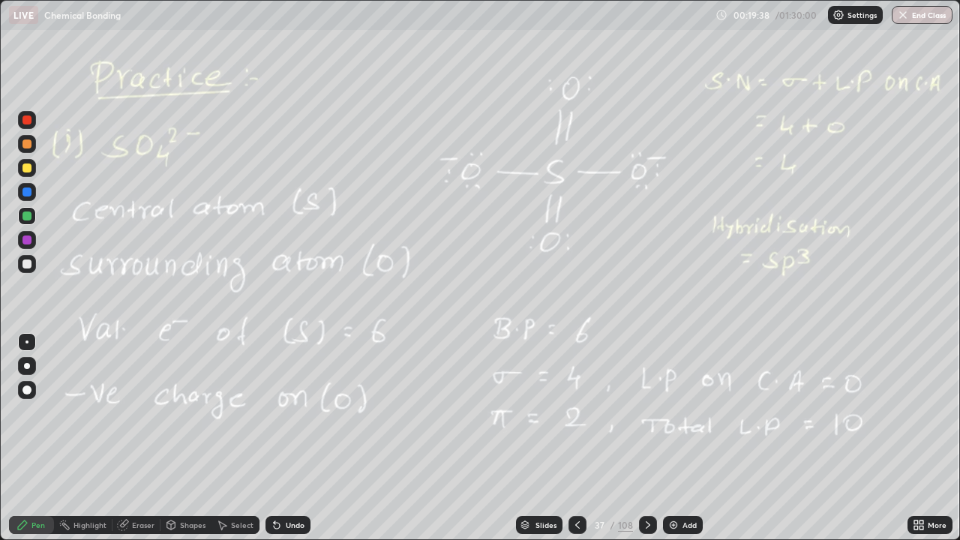
click at [24, 145] on div at bounding box center [26, 143] width 9 height 9
click at [152, 438] on div "Eraser" at bounding box center [143, 524] width 22 height 7
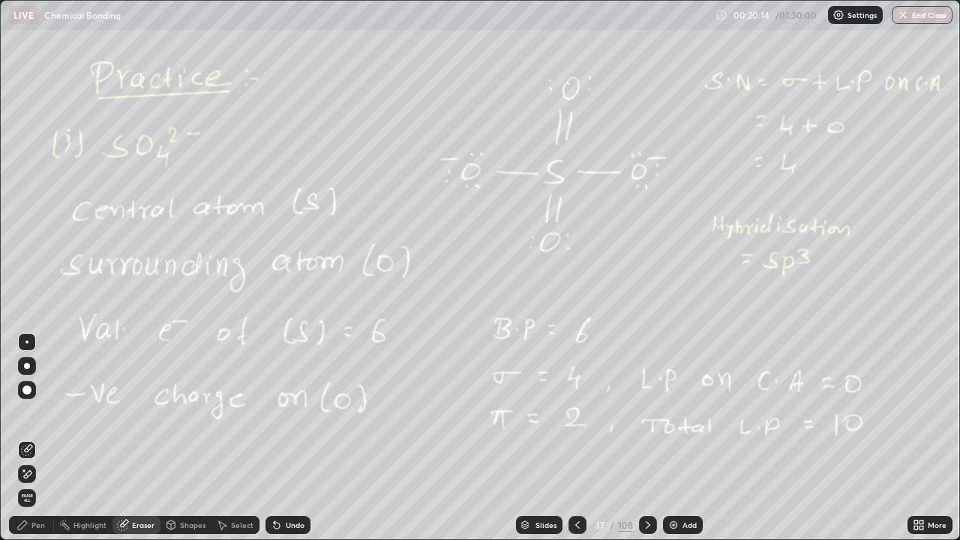
click at [29, 438] on div "Erase all" at bounding box center [27, 498] width 18 height 18
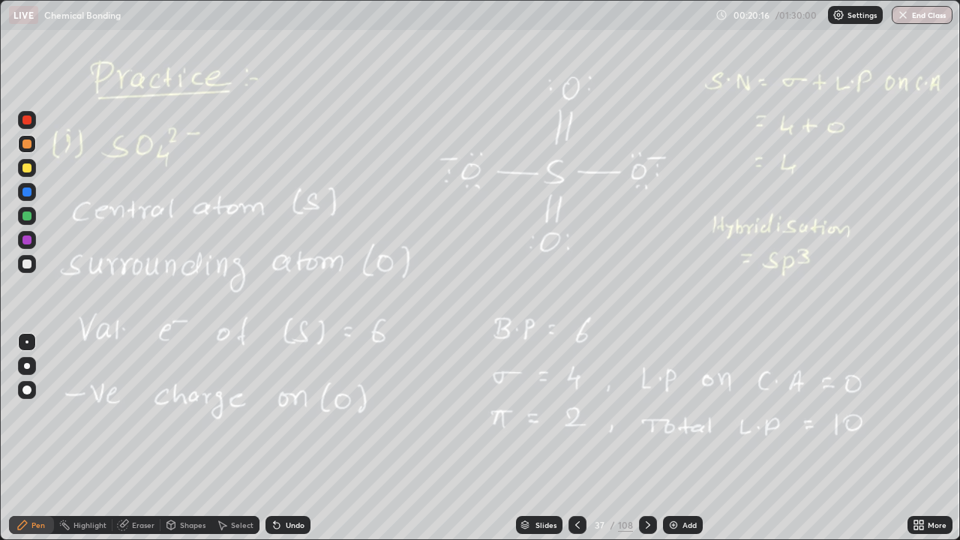
click at [578, 438] on icon at bounding box center [577, 525] width 12 height 12
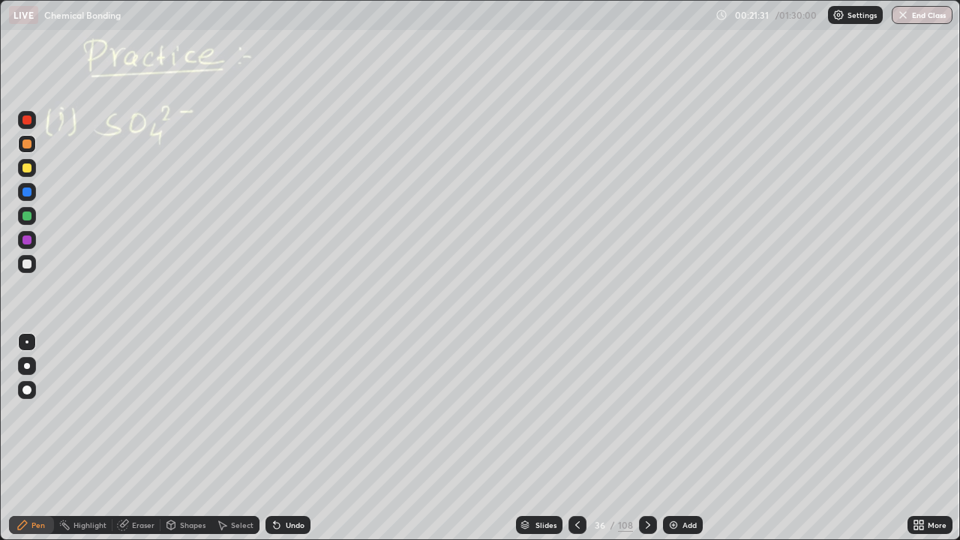
click at [29, 263] on div at bounding box center [26, 263] width 9 height 9
click at [646, 438] on icon at bounding box center [648, 525] width 12 height 12
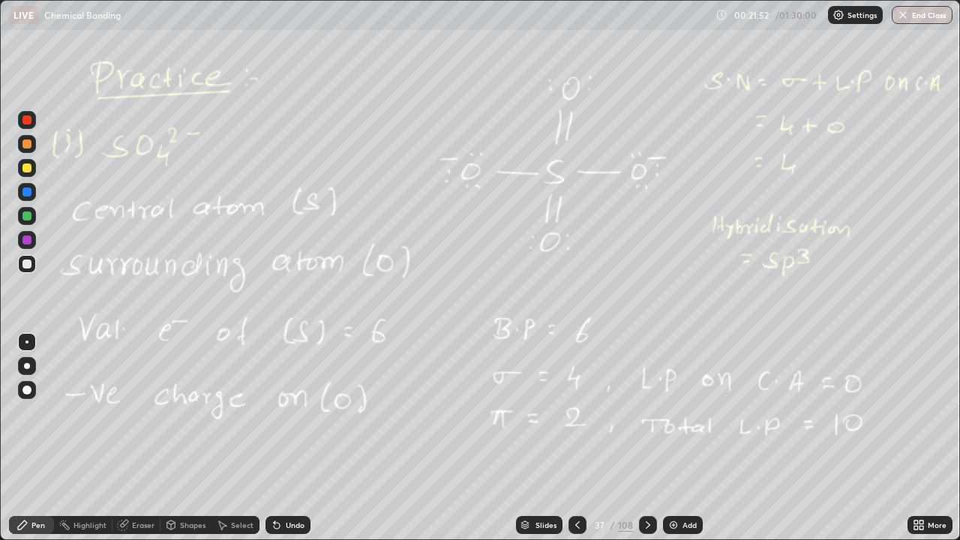
click at [136, 438] on div "Eraser" at bounding box center [143, 524] width 22 height 7
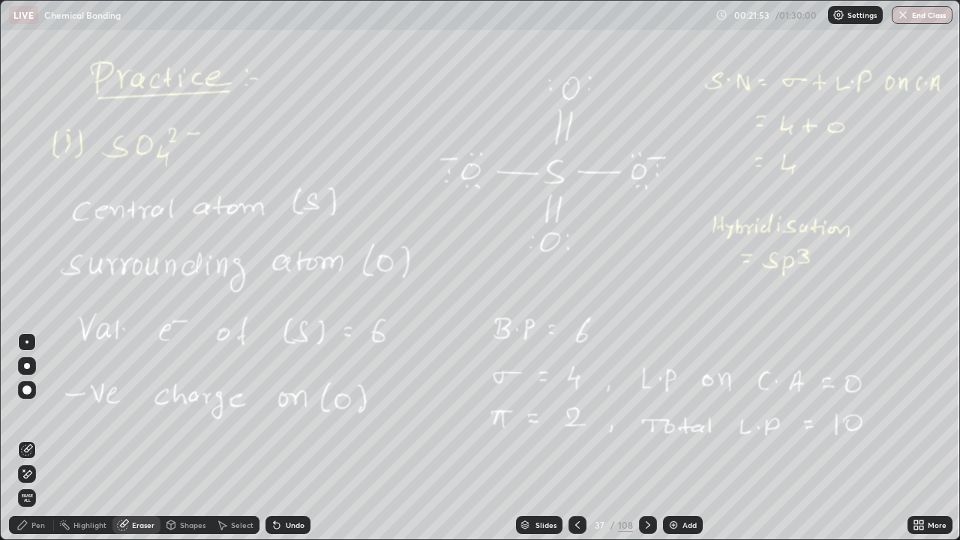
click at [28, 438] on span "Erase all" at bounding box center [27, 497] width 16 height 9
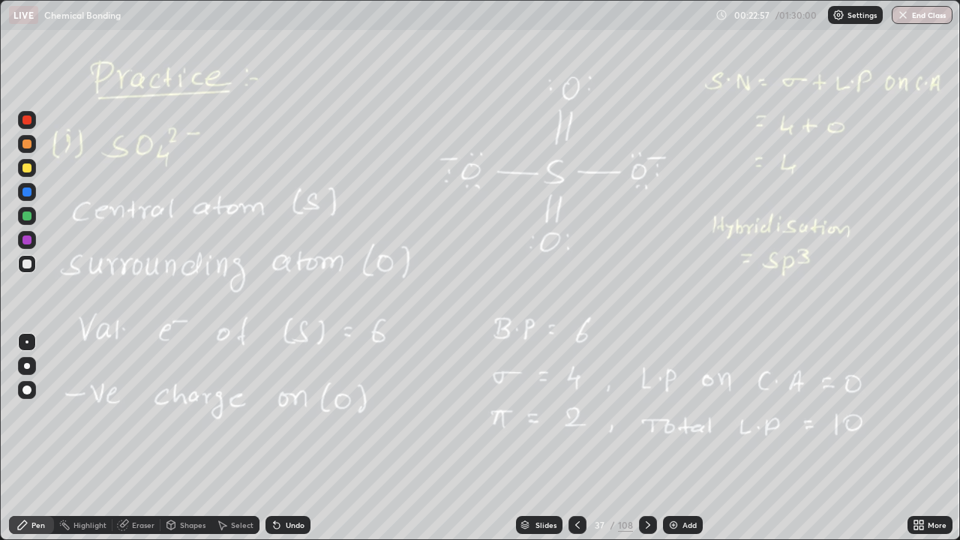
click at [25, 169] on div at bounding box center [26, 167] width 9 height 9
click at [143, 438] on div "Eraser" at bounding box center [143, 524] width 22 height 7
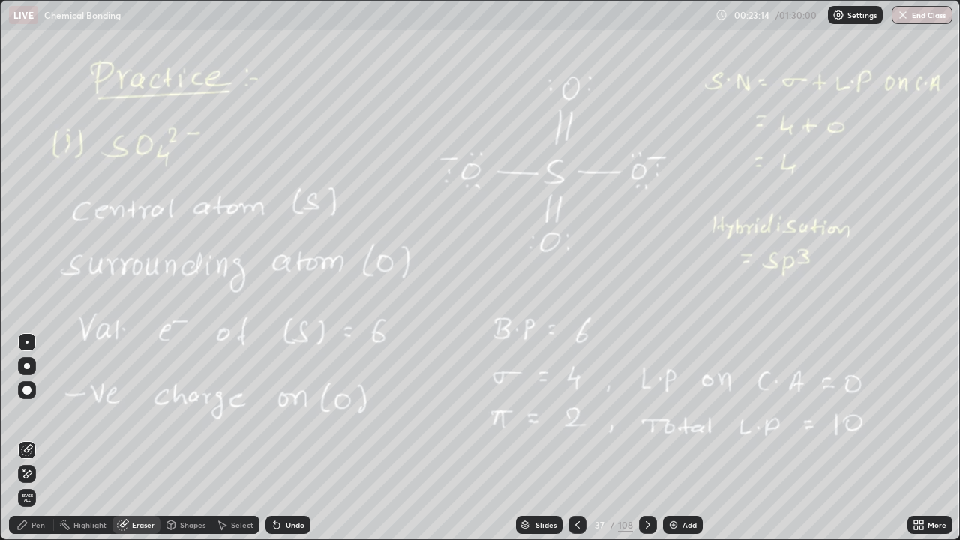
click at [31, 438] on icon at bounding box center [27, 474] width 12 height 13
click at [35, 438] on div "Pen" at bounding box center [37, 524] width 13 height 7
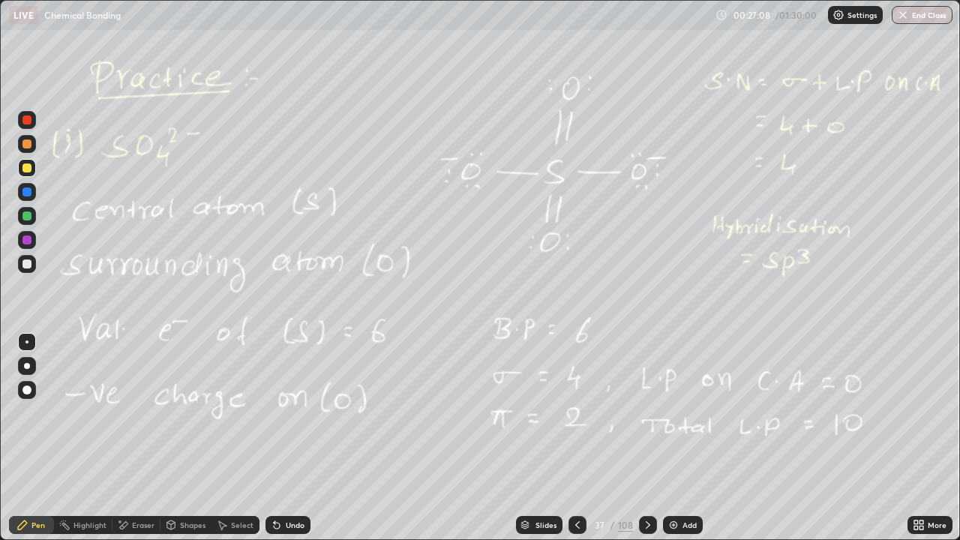
click at [640, 438] on div at bounding box center [648, 525] width 18 height 18
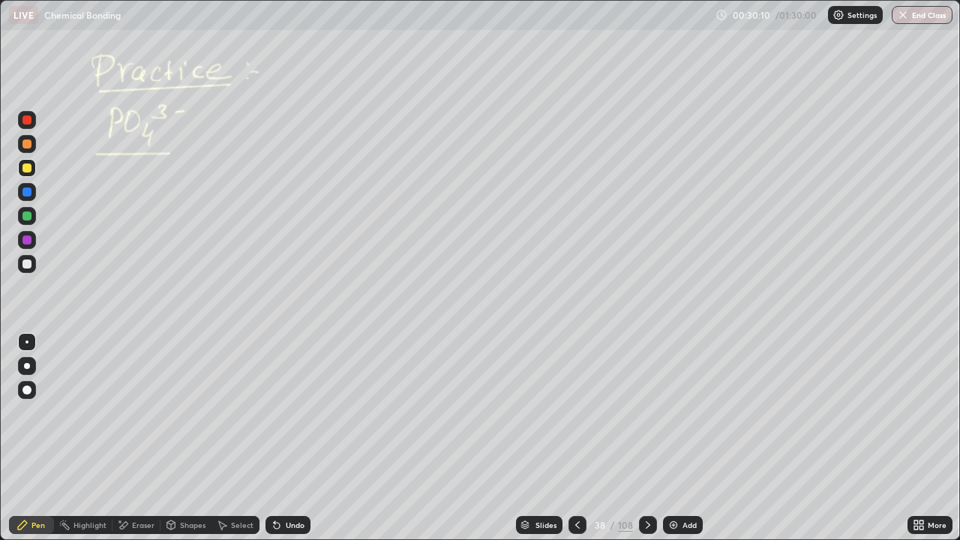
click at [29, 266] on div at bounding box center [26, 263] width 9 height 9
click at [27, 223] on div at bounding box center [27, 216] width 18 height 18
click at [642, 438] on icon at bounding box center [648, 525] width 12 height 12
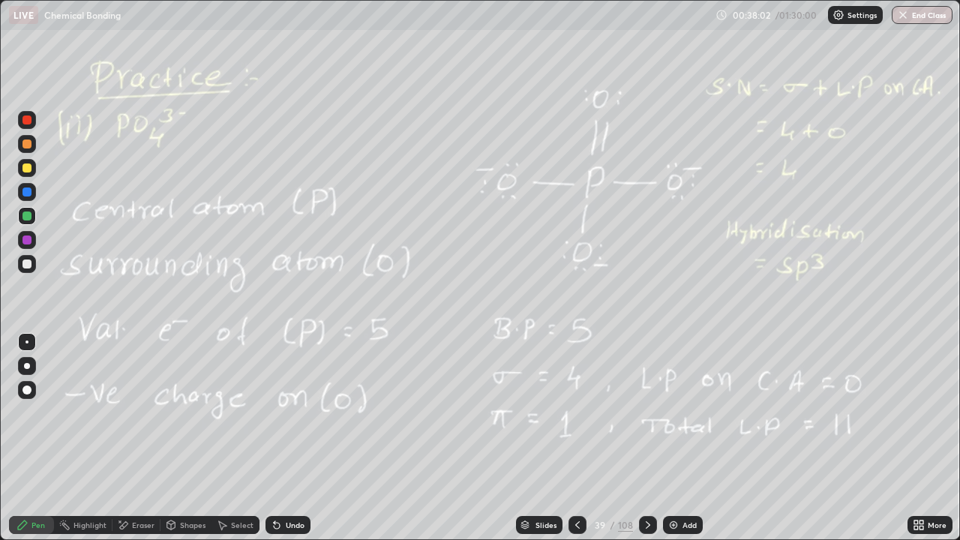
click at [645, 438] on div at bounding box center [648, 525] width 18 height 30
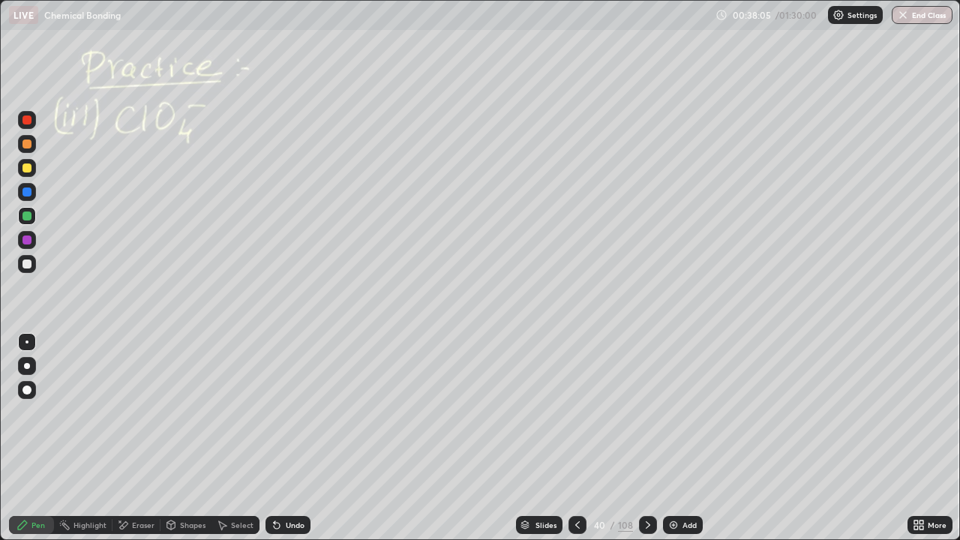
click at [649, 438] on icon at bounding box center [648, 525] width 12 height 12
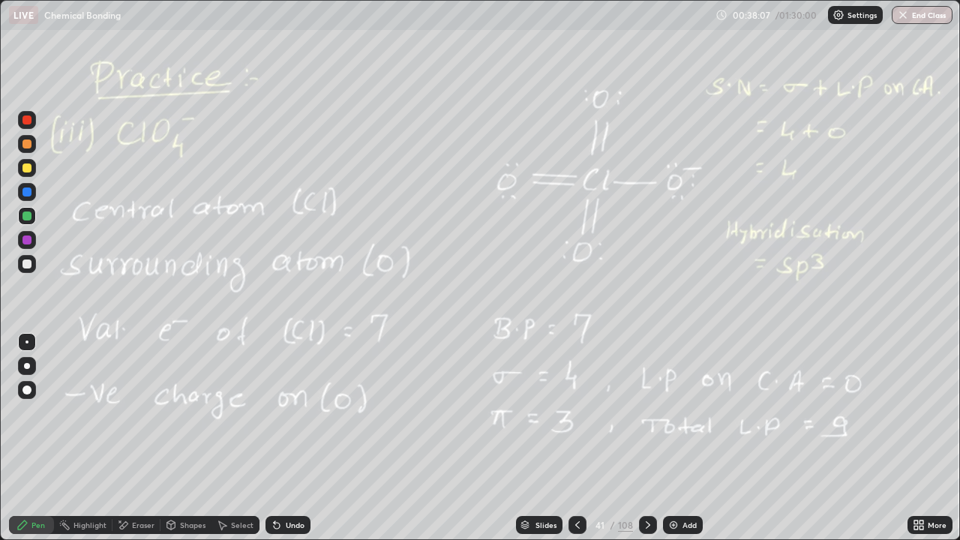
click at [646, 438] on icon at bounding box center [648, 524] width 4 height 7
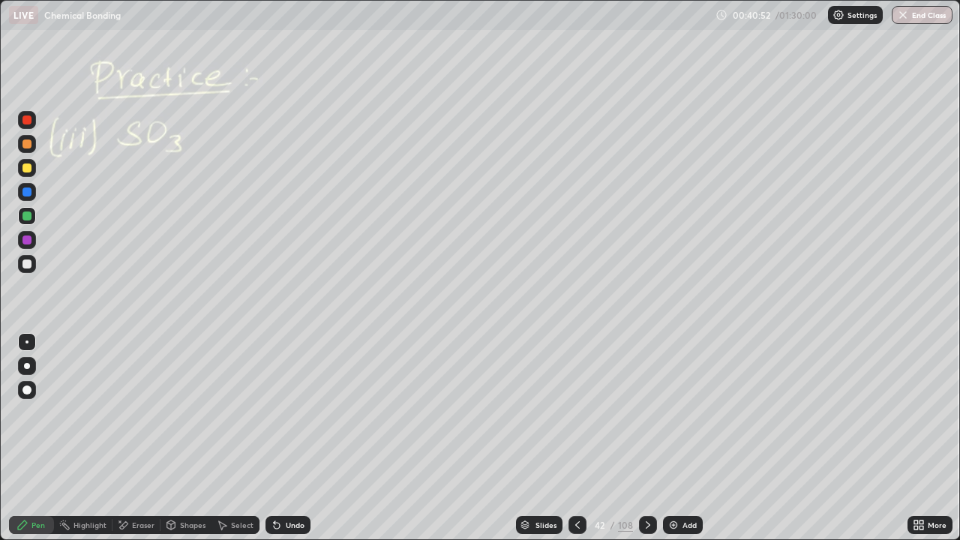
click at [28, 170] on div at bounding box center [26, 167] width 9 height 9
click at [22, 220] on div at bounding box center [27, 216] width 18 height 18
click at [646, 438] on icon at bounding box center [648, 524] width 4 height 7
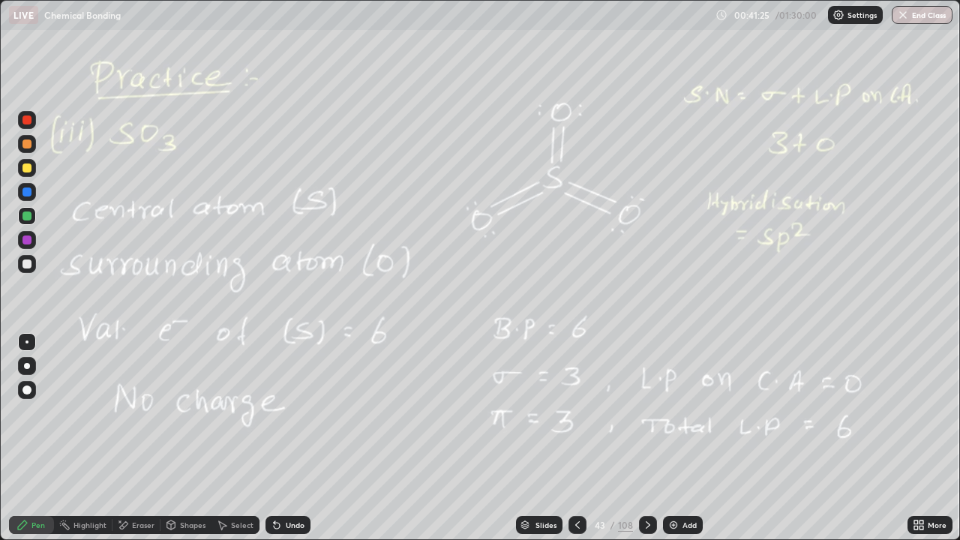
click at [642, 438] on icon at bounding box center [648, 525] width 12 height 12
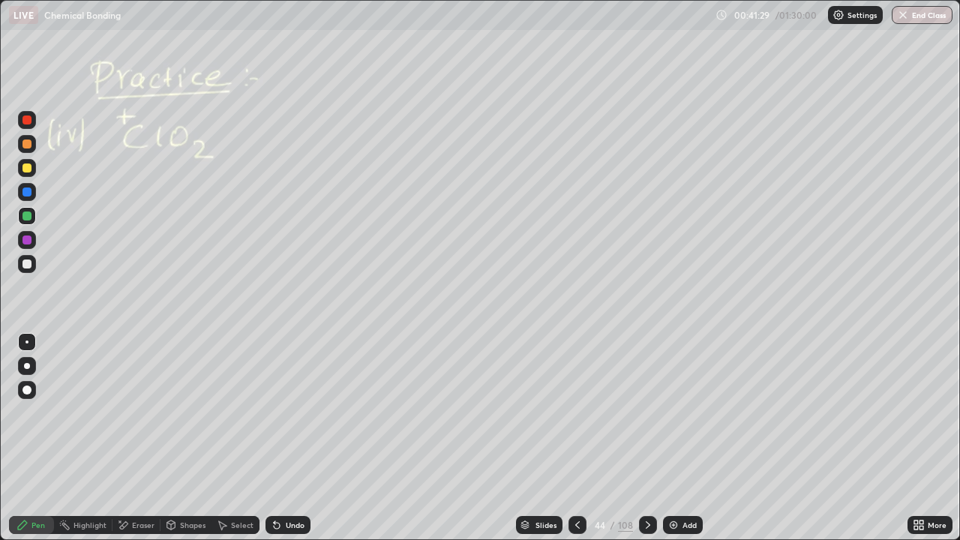
click at [643, 438] on icon at bounding box center [648, 525] width 12 height 12
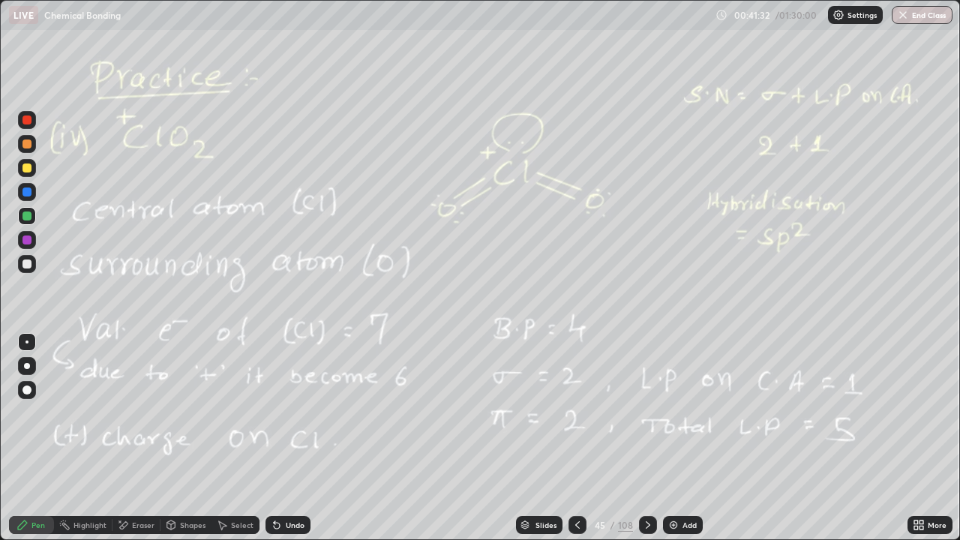
click at [646, 438] on icon at bounding box center [648, 525] width 12 height 12
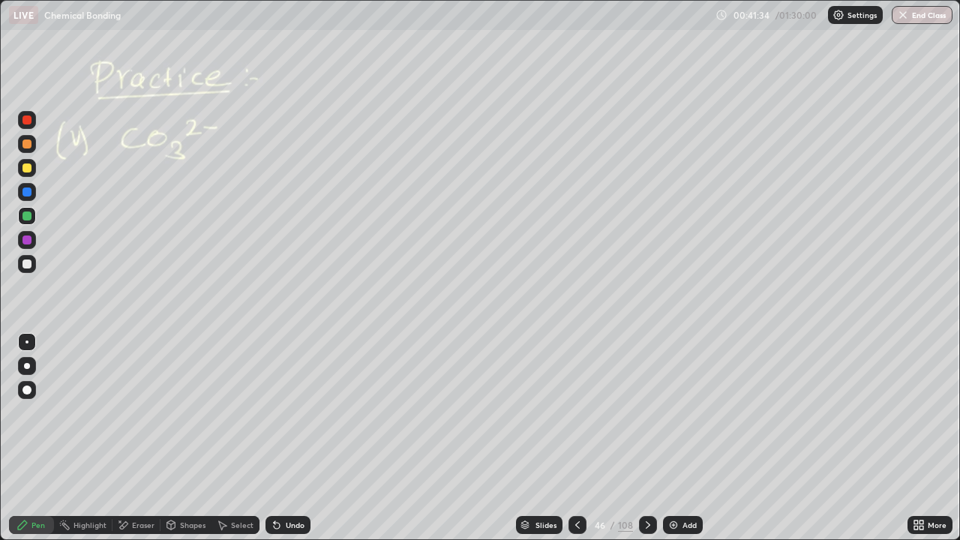
click at [676, 438] on img at bounding box center [673, 525] width 12 height 12
click at [27, 143] on div at bounding box center [26, 143] width 9 height 9
click at [22, 219] on div at bounding box center [26, 215] width 9 height 9
click at [644, 438] on icon at bounding box center [648, 525] width 12 height 12
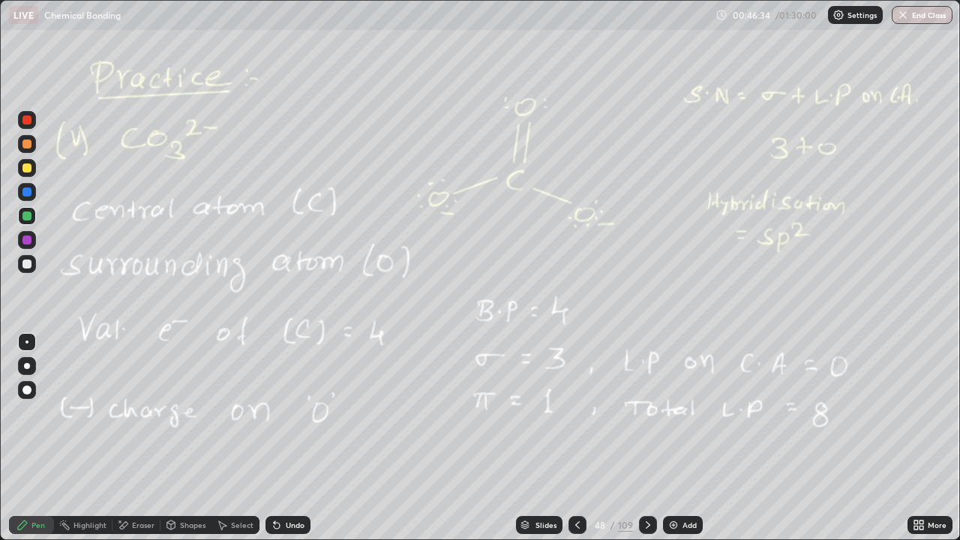
click at [642, 438] on icon at bounding box center [648, 525] width 12 height 12
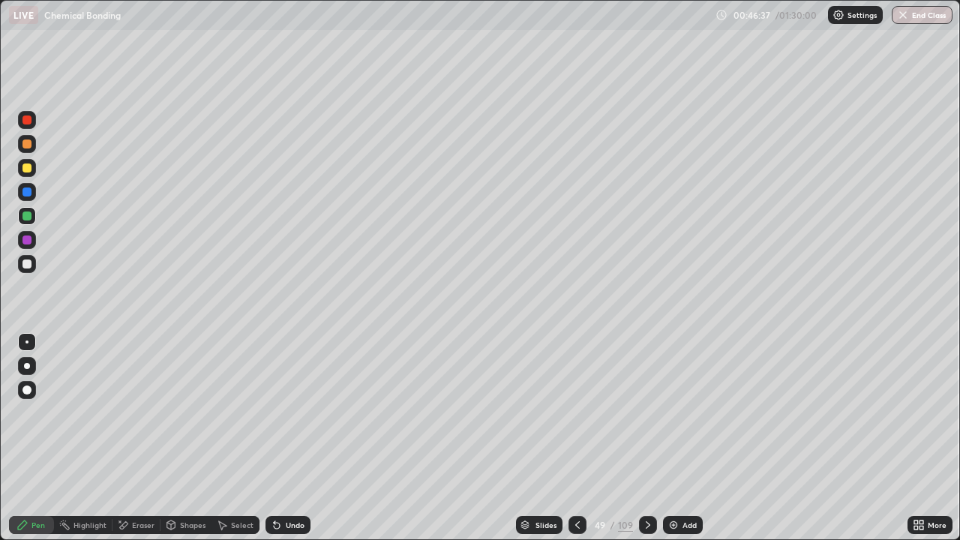
click at [28, 145] on div at bounding box center [26, 143] width 9 height 9
click at [27, 263] on div at bounding box center [26, 263] width 9 height 9
click at [28, 170] on div at bounding box center [26, 167] width 9 height 9
click at [678, 438] on div "Add" at bounding box center [683, 525] width 40 height 18
click at [151, 438] on div "Eraser" at bounding box center [136, 525] width 48 height 18
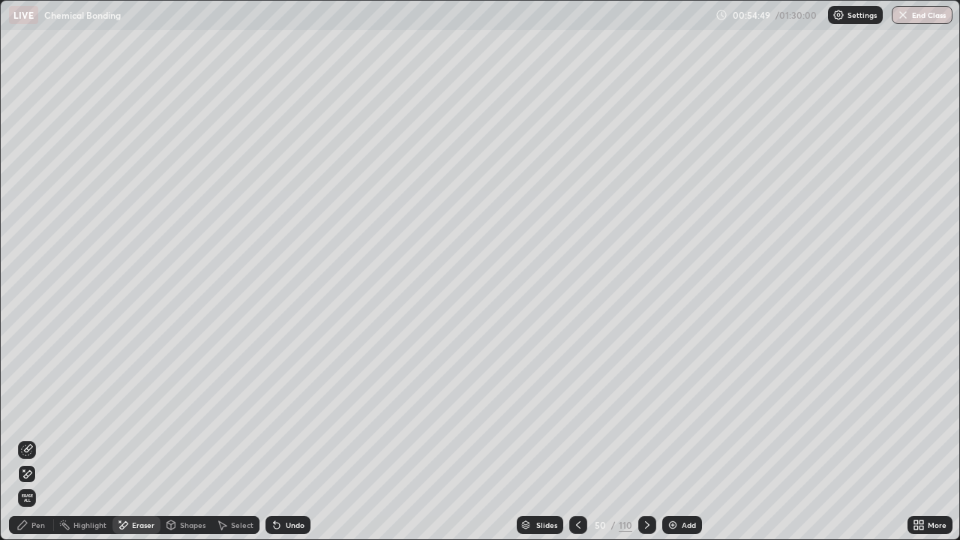
click at [42, 438] on div "Pen" at bounding box center [37, 524] width 13 height 7
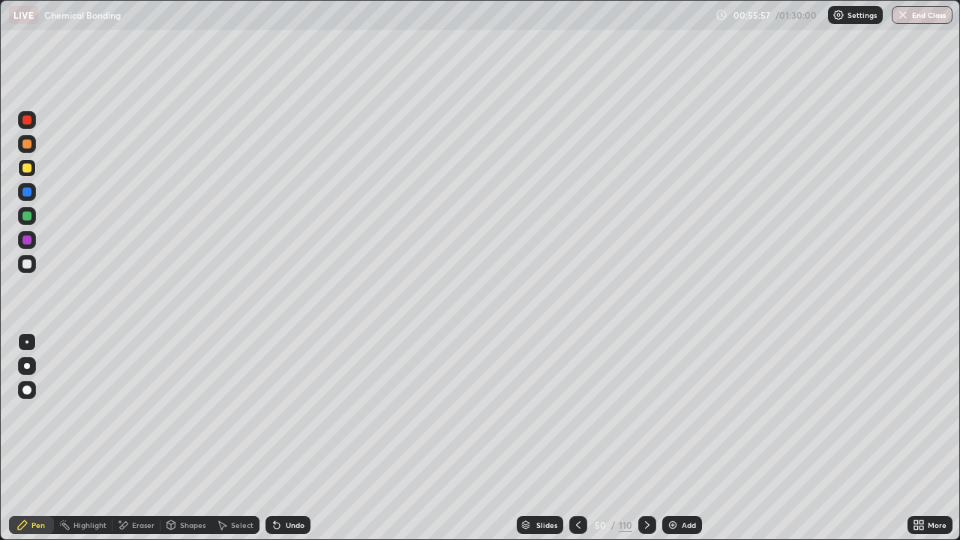
click at [580, 438] on icon at bounding box center [578, 525] width 12 height 12
click at [642, 438] on icon at bounding box center [647, 525] width 12 height 12
click at [645, 438] on icon at bounding box center [647, 524] width 4 height 7
click at [646, 438] on icon at bounding box center [647, 525] width 12 height 12
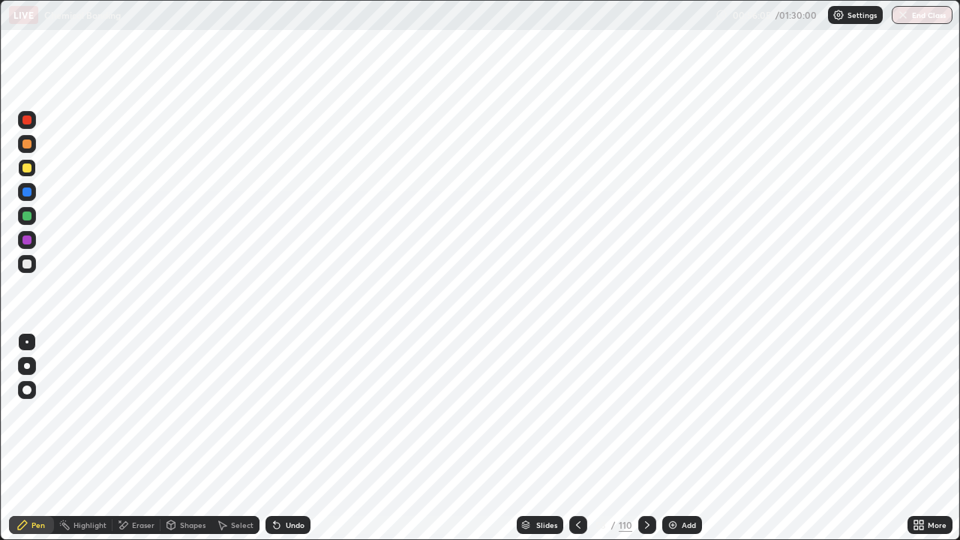
click at [641, 438] on icon at bounding box center [647, 525] width 12 height 12
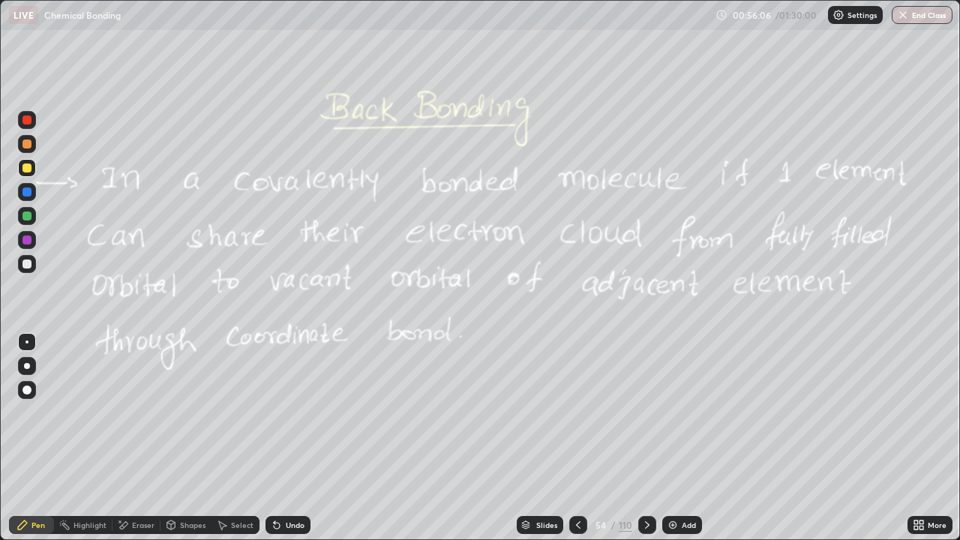
click at [583, 438] on icon at bounding box center [578, 525] width 12 height 12
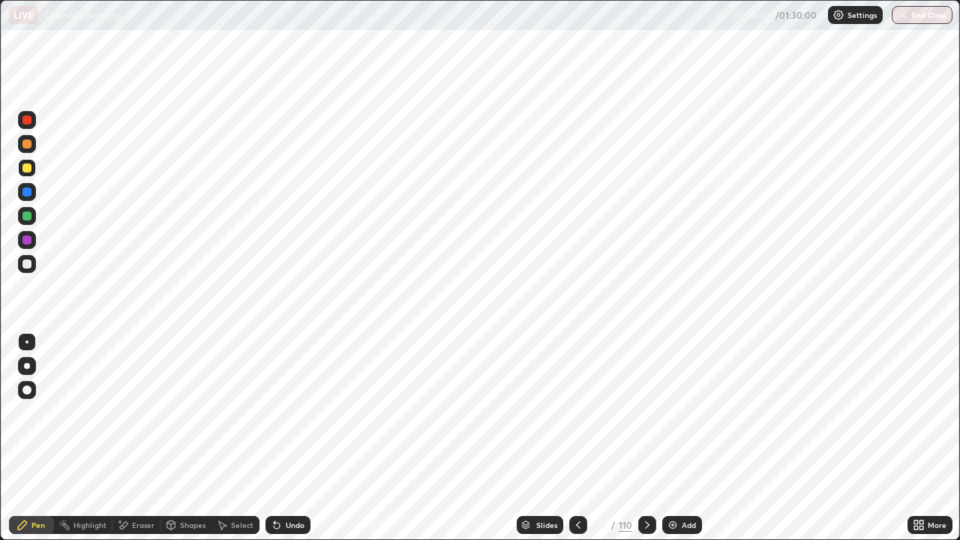
click at [578, 438] on icon at bounding box center [578, 525] width 12 height 12
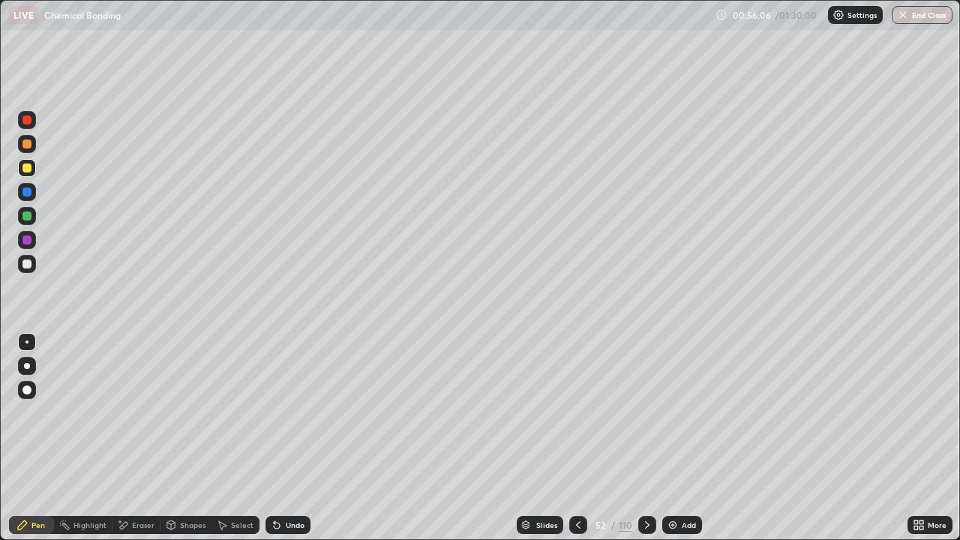
click at [577, 438] on icon at bounding box center [578, 525] width 12 height 12
click at [574, 438] on icon at bounding box center [578, 525] width 12 height 12
click at [572, 438] on icon at bounding box center [578, 525] width 12 height 12
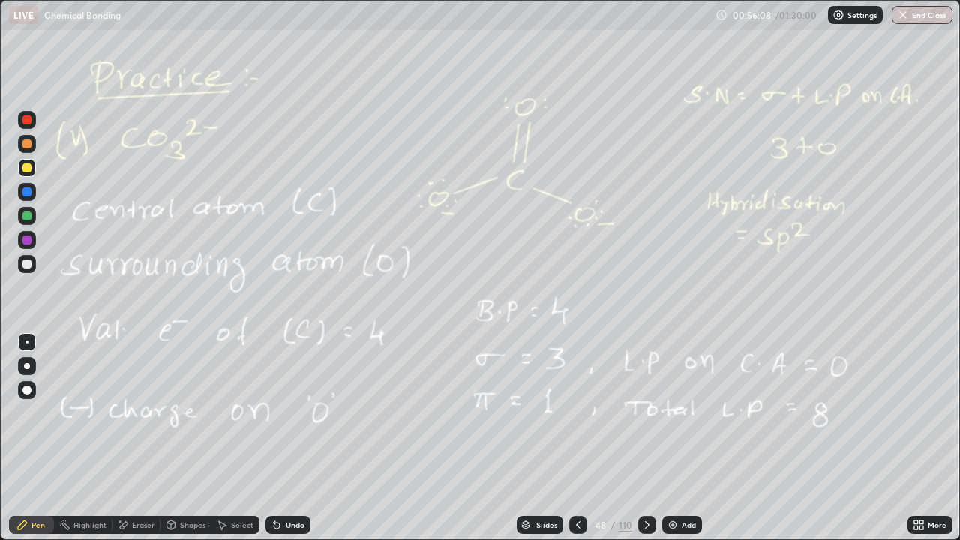
click at [570, 438] on div at bounding box center [578, 525] width 18 height 18
click at [648, 438] on icon at bounding box center [647, 525] width 12 height 12
click at [702, 438] on div "Slides 48 / 110 Add" at bounding box center [608, 525] width 597 height 30
click at [682, 438] on div "Add" at bounding box center [689, 524] width 14 height 7
click at [28, 149] on div at bounding box center [27, 144] width 18 height 18
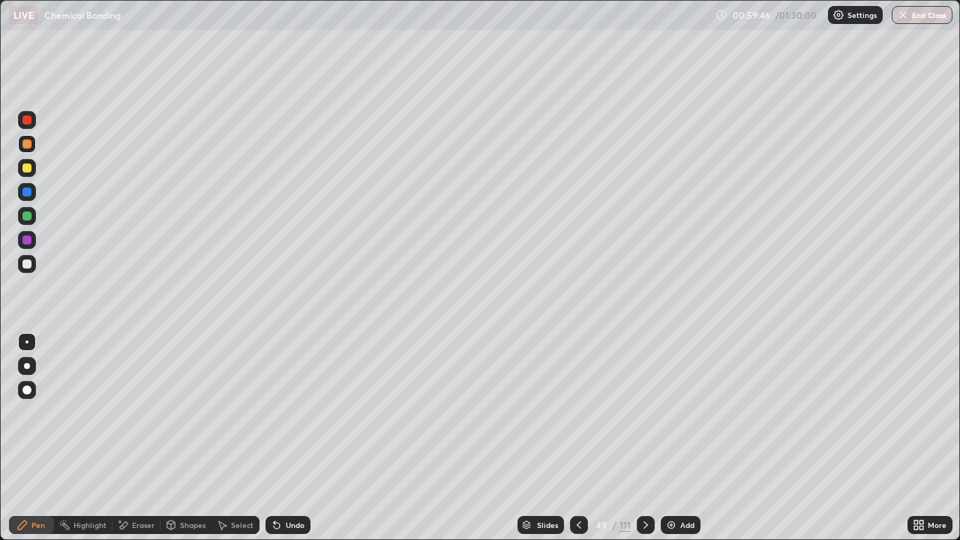
click at [27, 217] on div at bounding box center [26, 215] width 9 height 9
click at [274, 438] on icon at bounding box center [277, 526] width 6 height 6
click at [25, 266] on div at bounding box center [26, 263] width 9 height 9
click at [686, 438] on div "Add" at bounding box center [687, 524] width 14 height 7
click at [672, 438] on img at bounding box center [672, 525] width 12 height 12
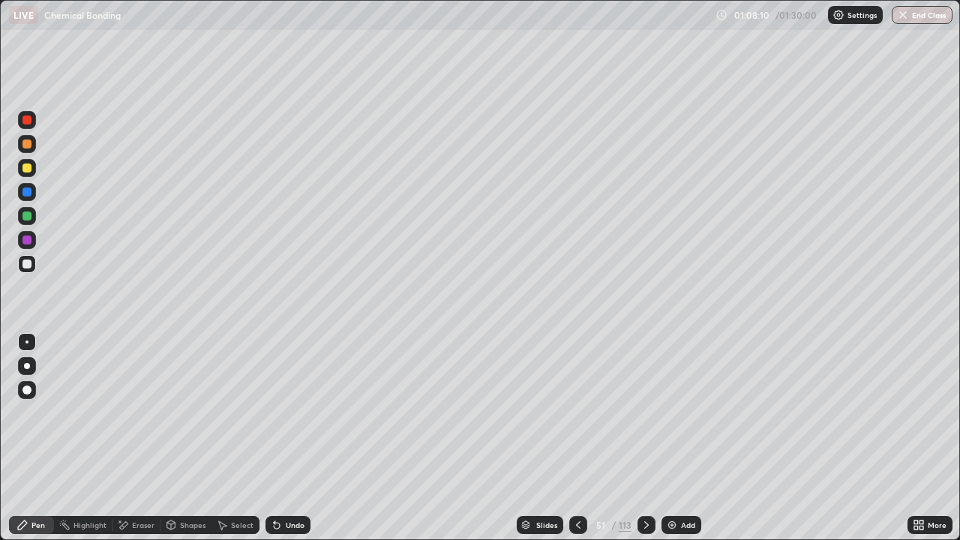
click at [184, 438] on div "Shapes" at bounding box center [192, 524] width 25 height 7
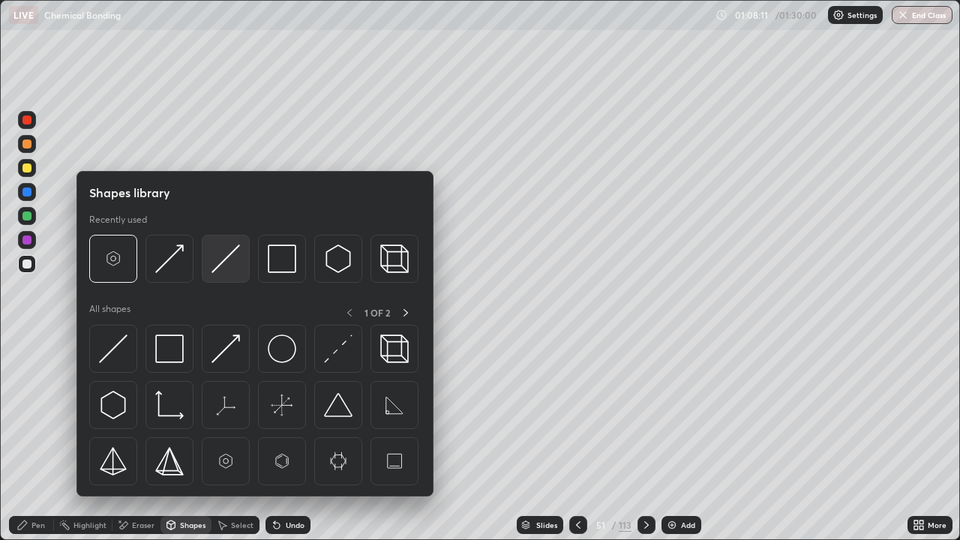
click at [231, 252] on img at bounding box center [225, 258] width 28 height 28
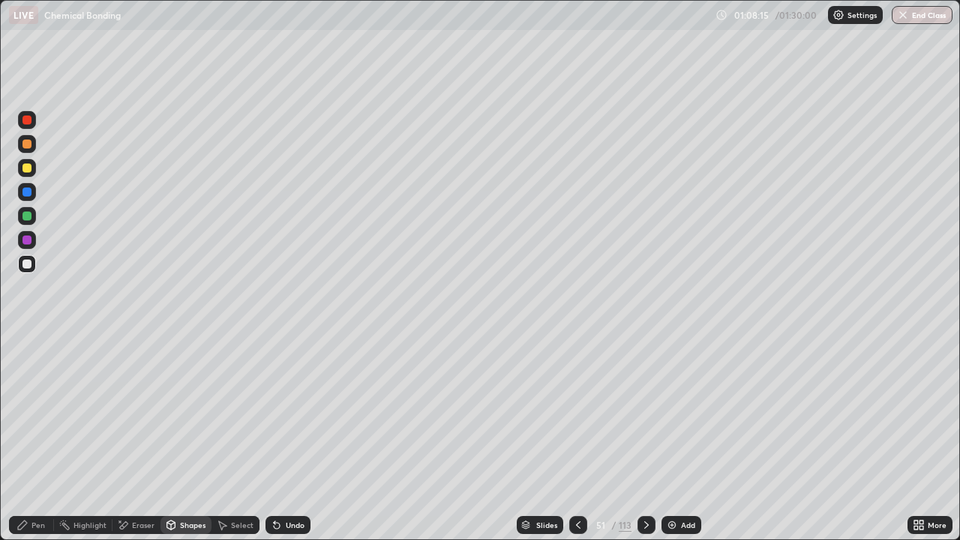
click at [26, 166] on div at bounding box center [26, 167] width 9 height 9
click at [29, 438] on div "Pen" at bounding box center [31, 525] width 45 height 18
click at [31, 262] on div at bounding box center [27, 264] width 18 height 18
click at [235, 438] on div "Select" at bounding box center [242, 524] width 22 height 7
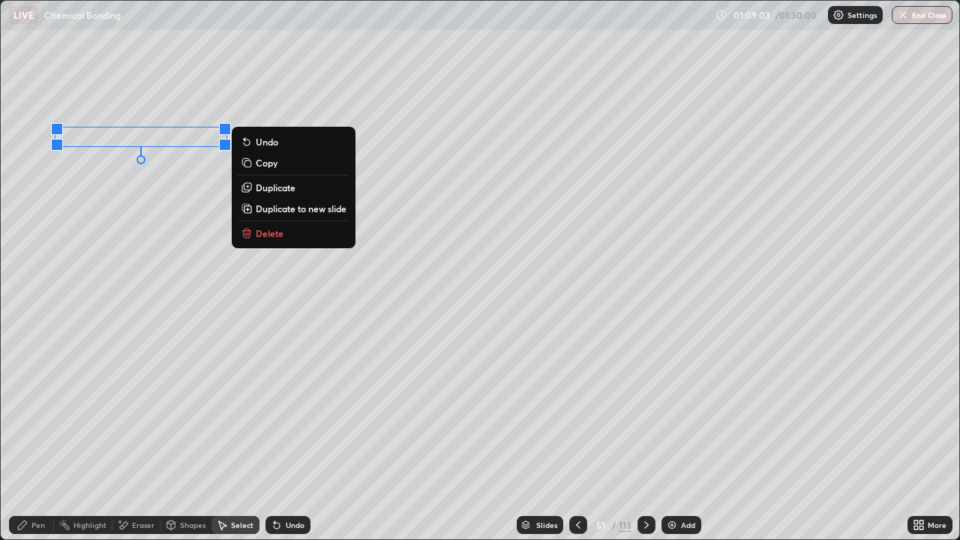
click at [272, 187] on p "Duplicate" at bounding box center [276, 187] width 40 height 12
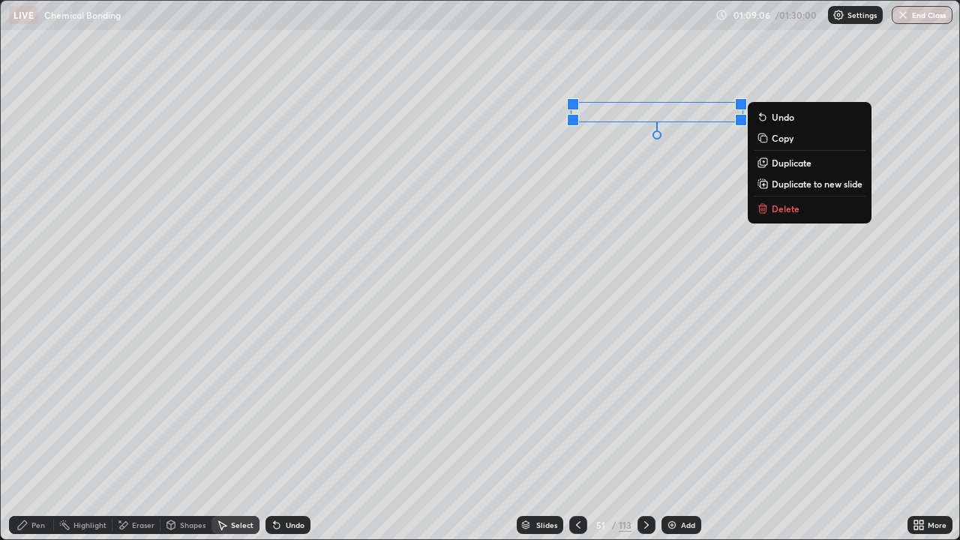
click at [29, 438] on div "Pen" at bounding box center [31, 525] width 45 height 18
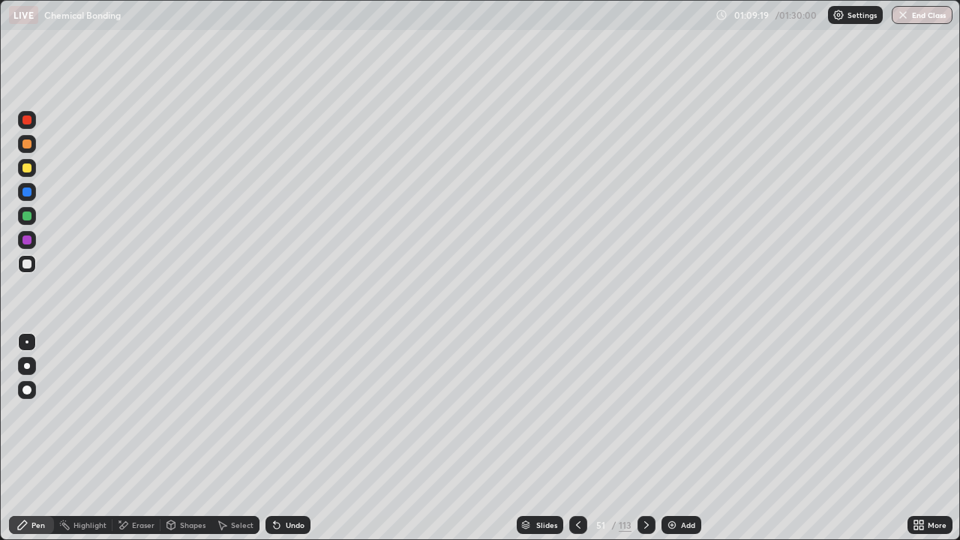
click at [681, 438] on div "Add" at bounding box center [681, 525] width 40 height 18
click at [27, 171] on div at bounding box center [26, 167] width 9 height 9
click at [28, 268] on div at bounding box center [26, 263] width 9 height 9
click at [133, 438] on div "Eraser" at bounding box center [143, 524] width 22 height 7
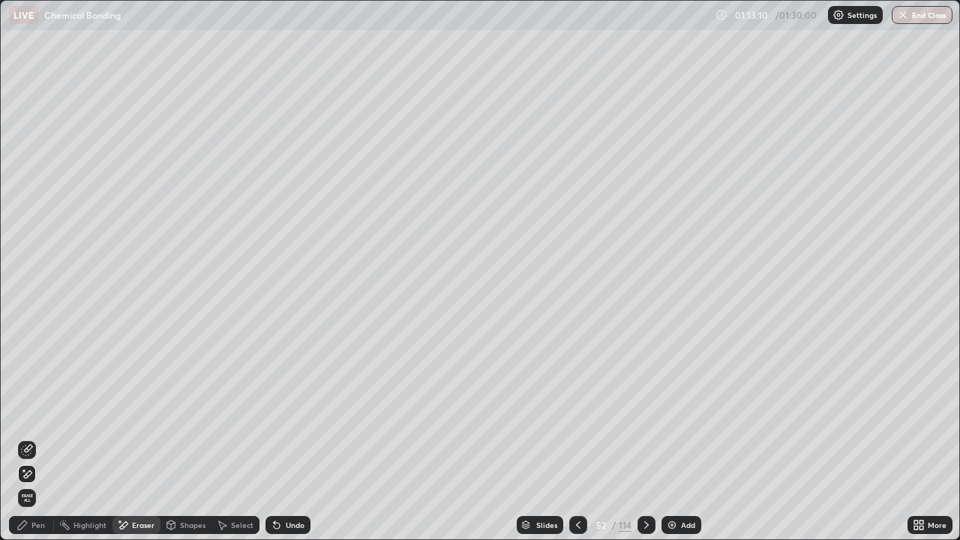
click at [28, 438] on div "Pen" at bounding box center [31, 525] width 45 height 18
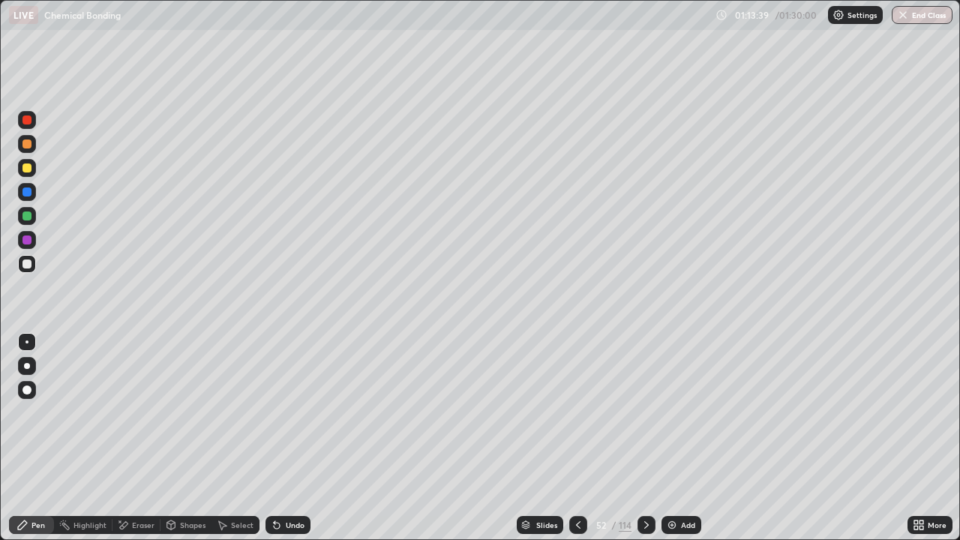
click at [679, 438] on div "Add" at bounding box center [681, 525] width 40 height 18
click at [919, 13] on button "End Class" at bounding box center [921, 15] width 61 height 18
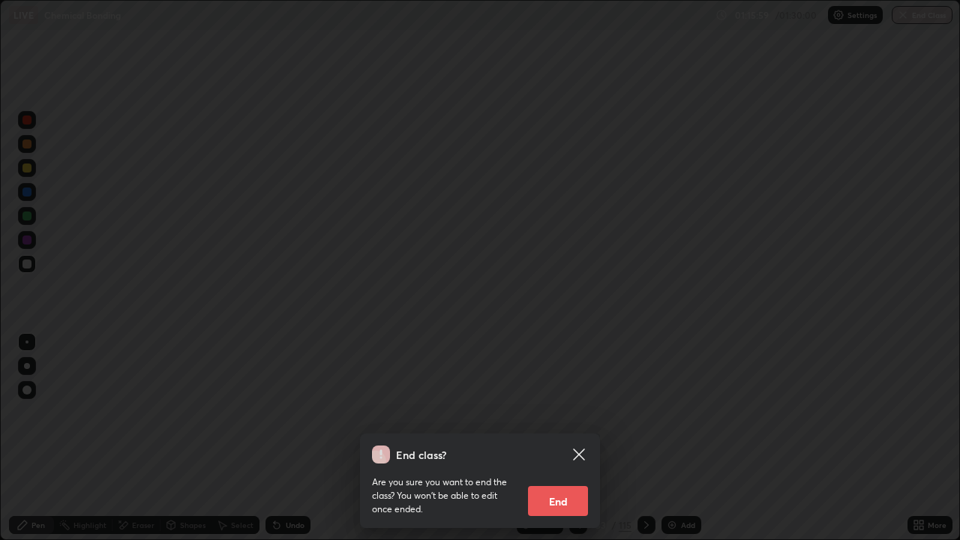
click at [562, 438] on button "End" at bounding box center [558, 501] width 60 height 30
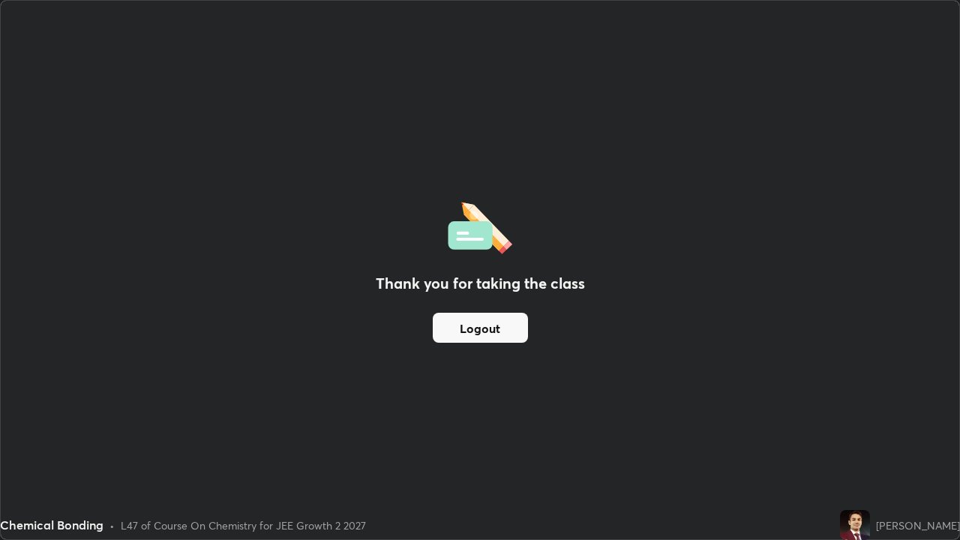
click at [467, 327] on button "Logout" at bounding box center [480, 328] width 95 height 30
click at [461, 323] on button "Logout" at bounding box center [480, 328] width 95 height 30
